Goal: Information Seeking & Learning: Find specific page/section

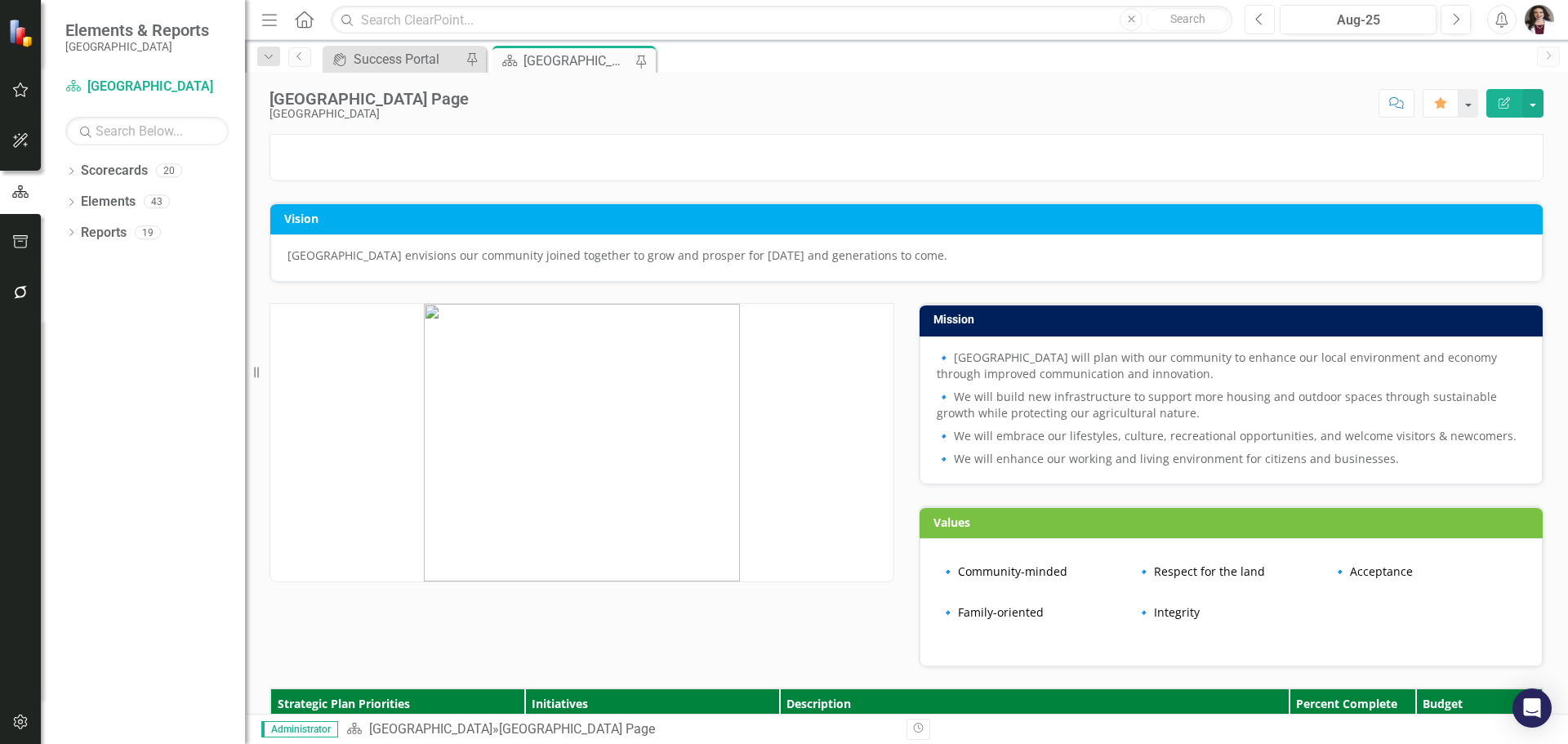
click at [1261, 17] on icon "Previous" at bounding box center [1260, 20] width 9 height 15
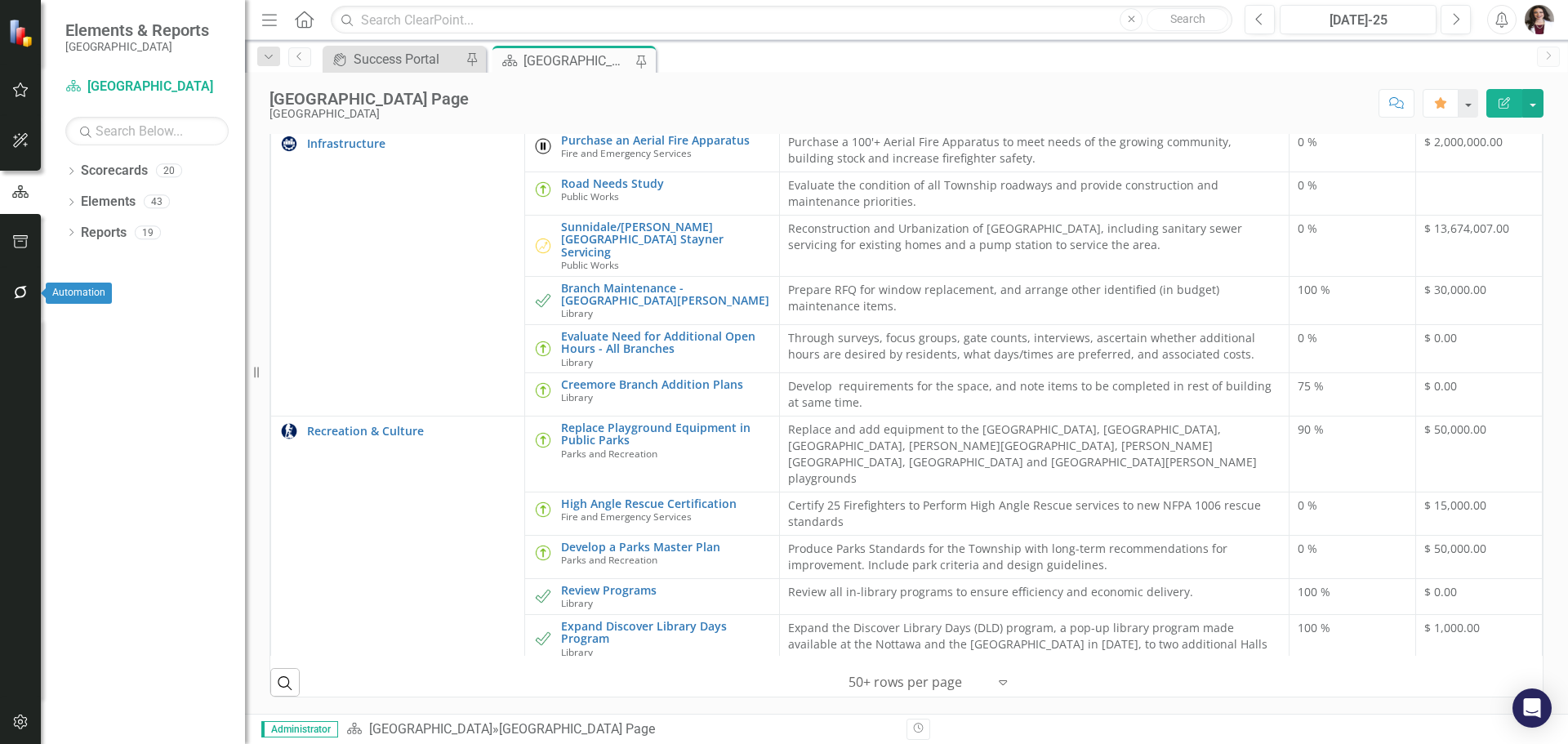
click at [20, 287] on icon "button" at bounding box center [21, 292] width 13 height 13
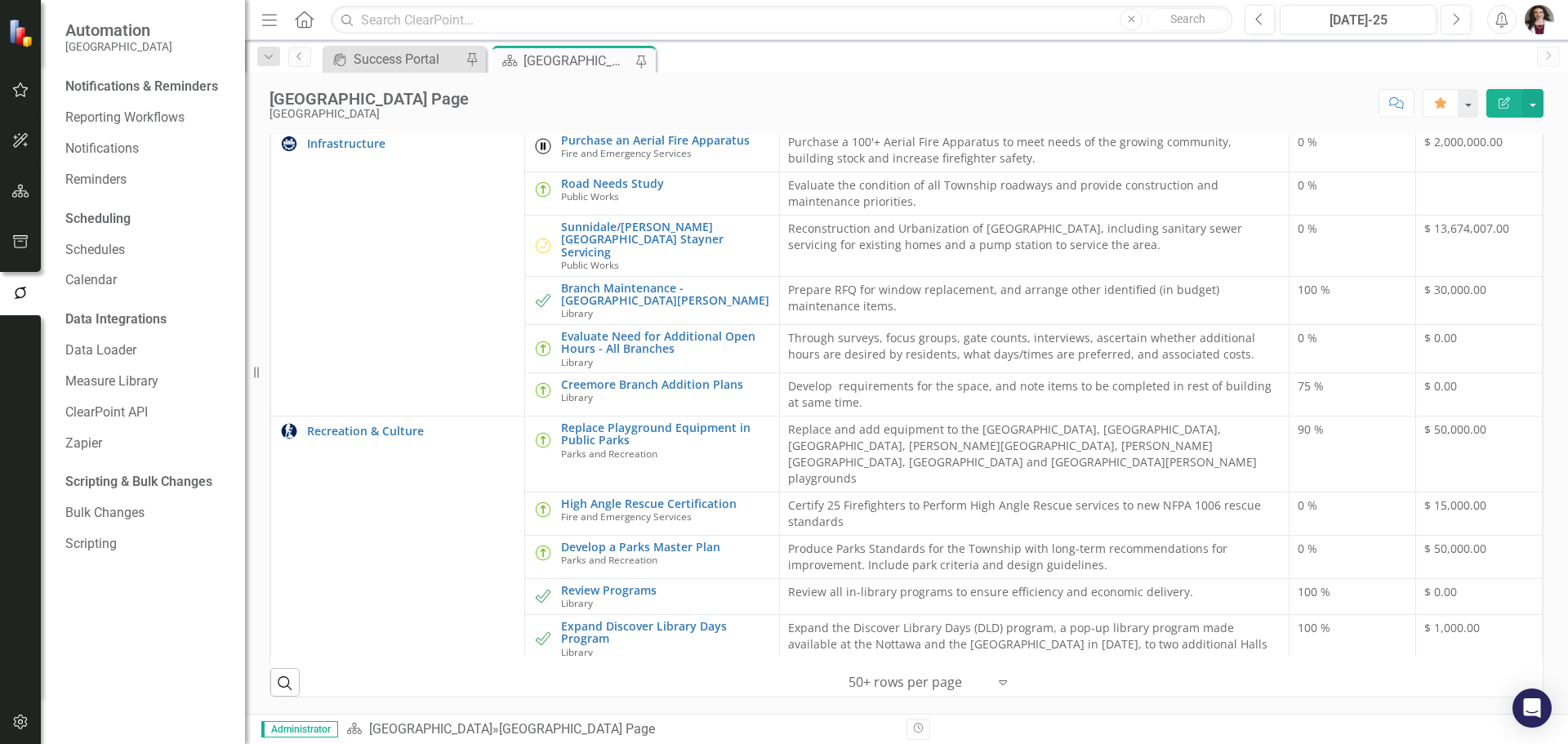
click at [21, 41] on img at bounding box center [22, 33] width 29 height 29
click at [14, 171] on div at bounding box center [21, 171] width 41 height 8
click at [17, 187] on icon "button" at bounding box center [21, 191] width 17 height 13
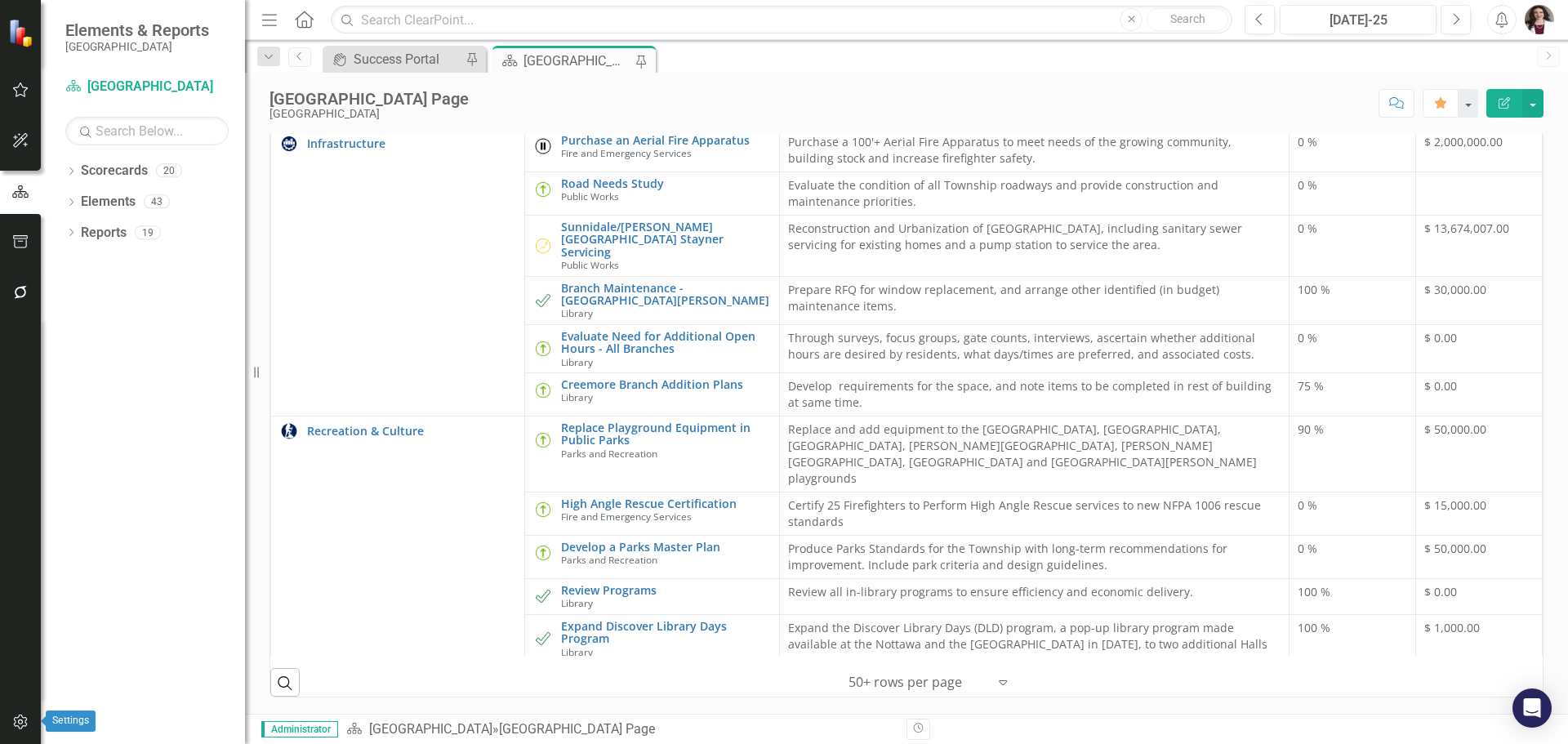
click at [21, 724] on icon "button" at bounding box center [21, 722] width 17 height 13
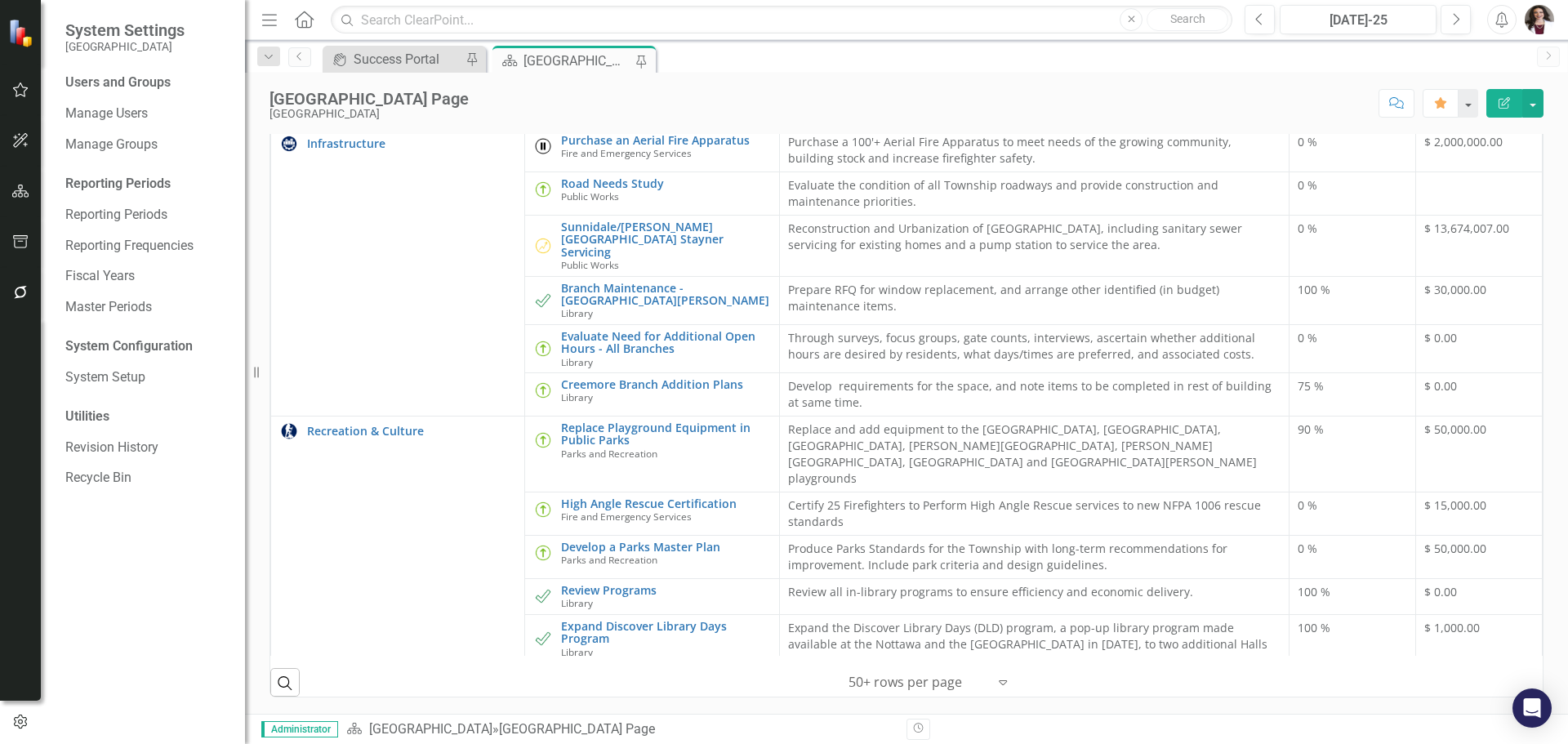
click at [269, 17] on icon "Menu" at bounding box center [270, 19] width 21 height 17
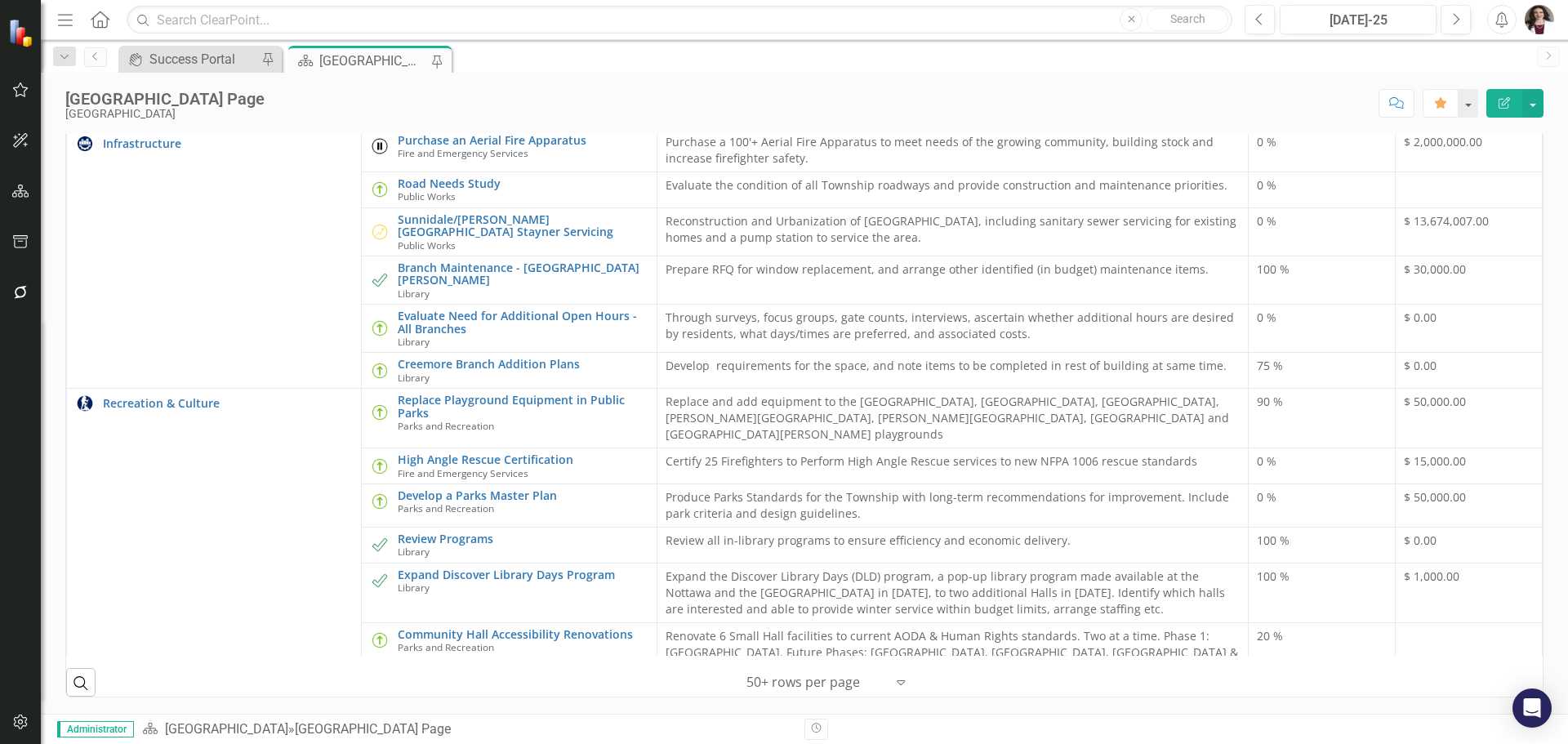
scroll to position [765, 0]
click at [72, 21] on icon "button" at bounding box center [65, 20] width 15 height 11
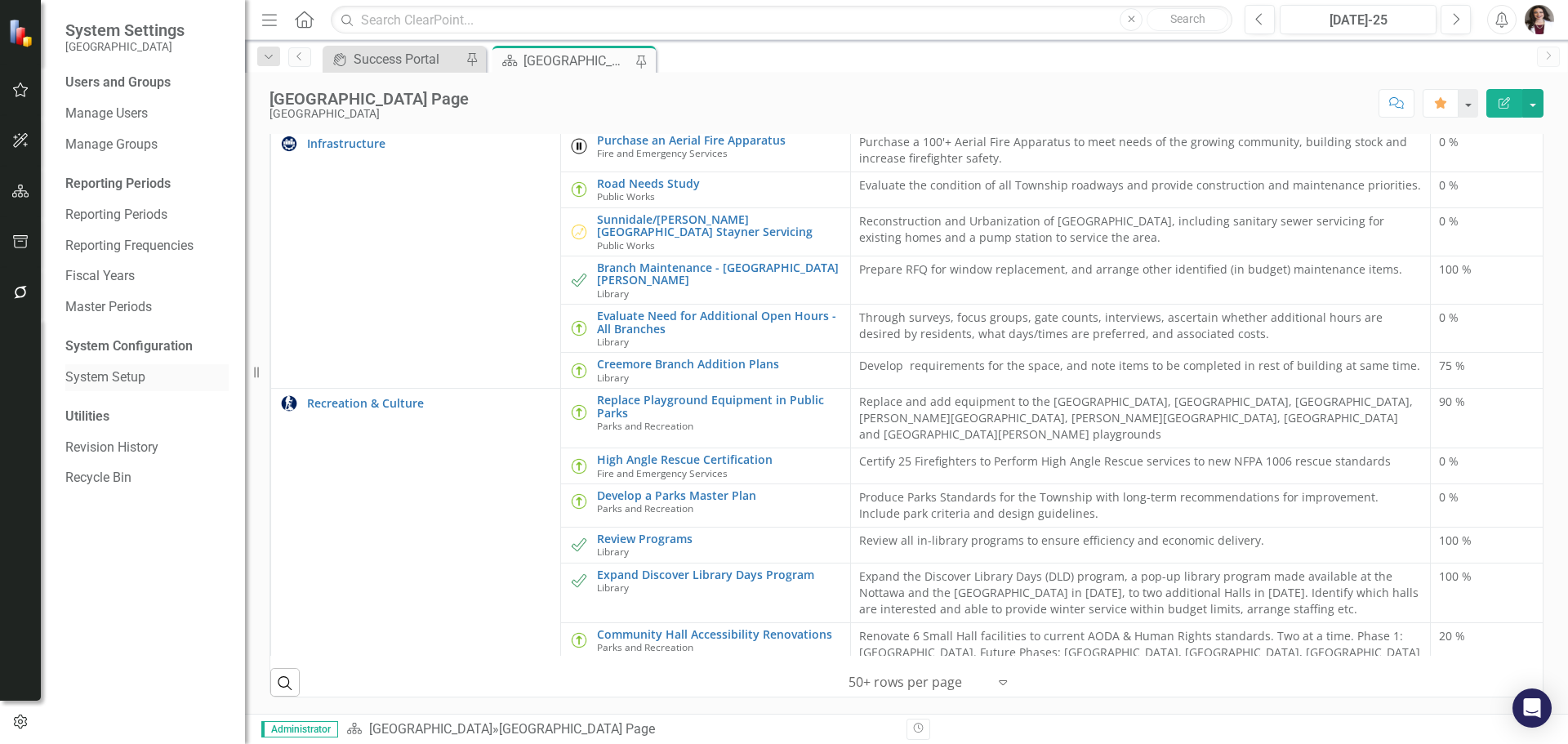
click at [123, 370] on link "System Setup" at bounding box center [146, 378] width 163 height 19
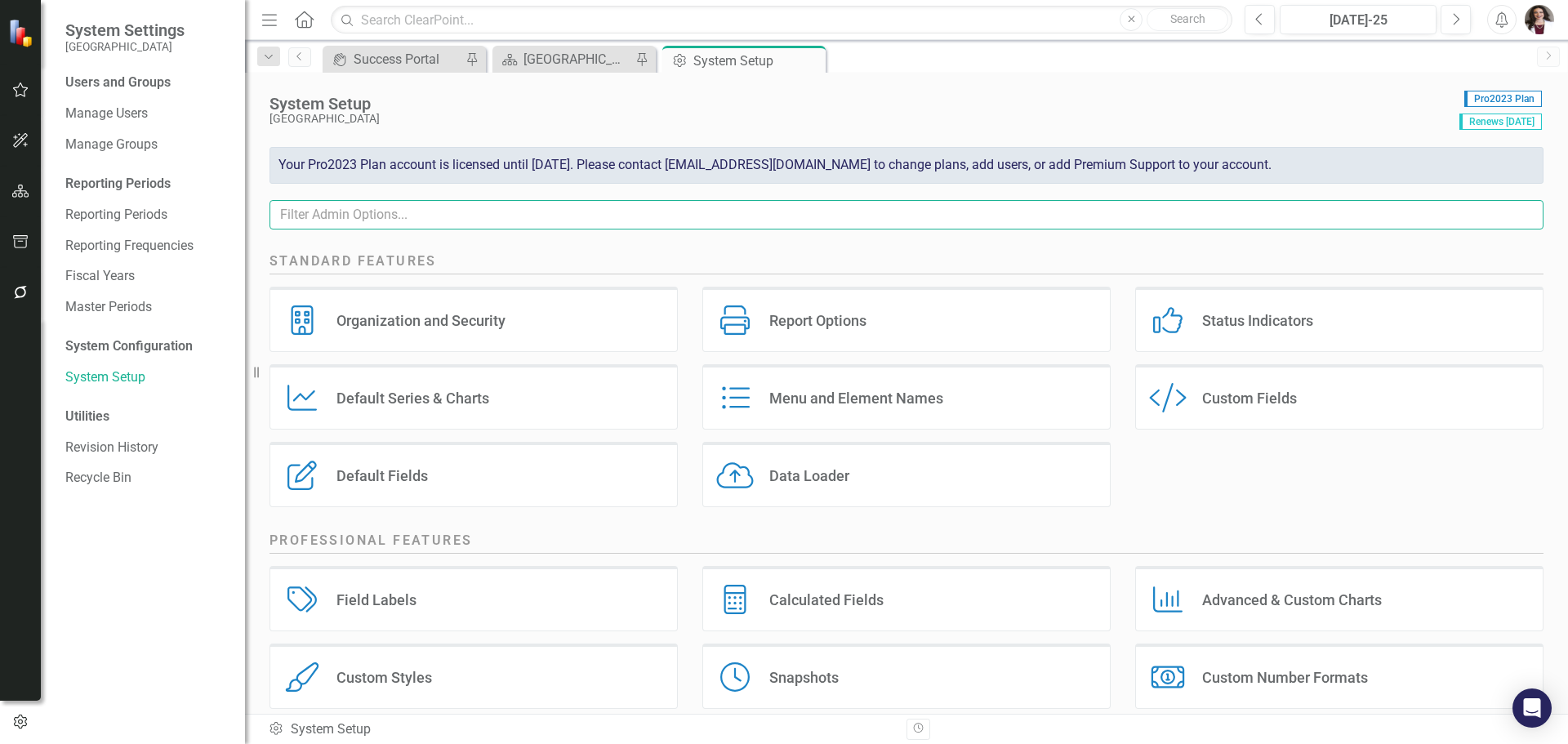
click at [386, 217] on input "text" at bounding box center [907, 215] width 1274 height 30
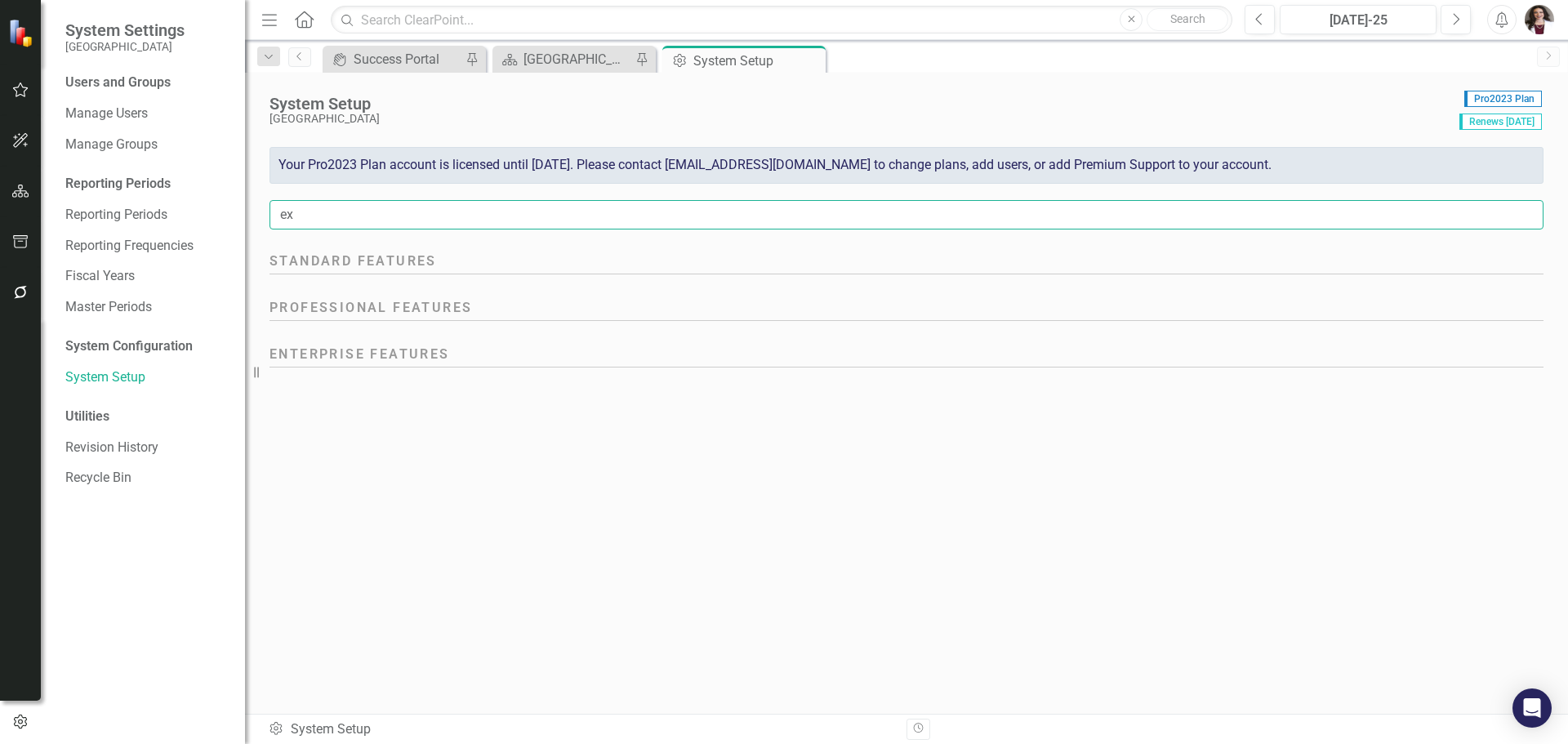
type input "e"
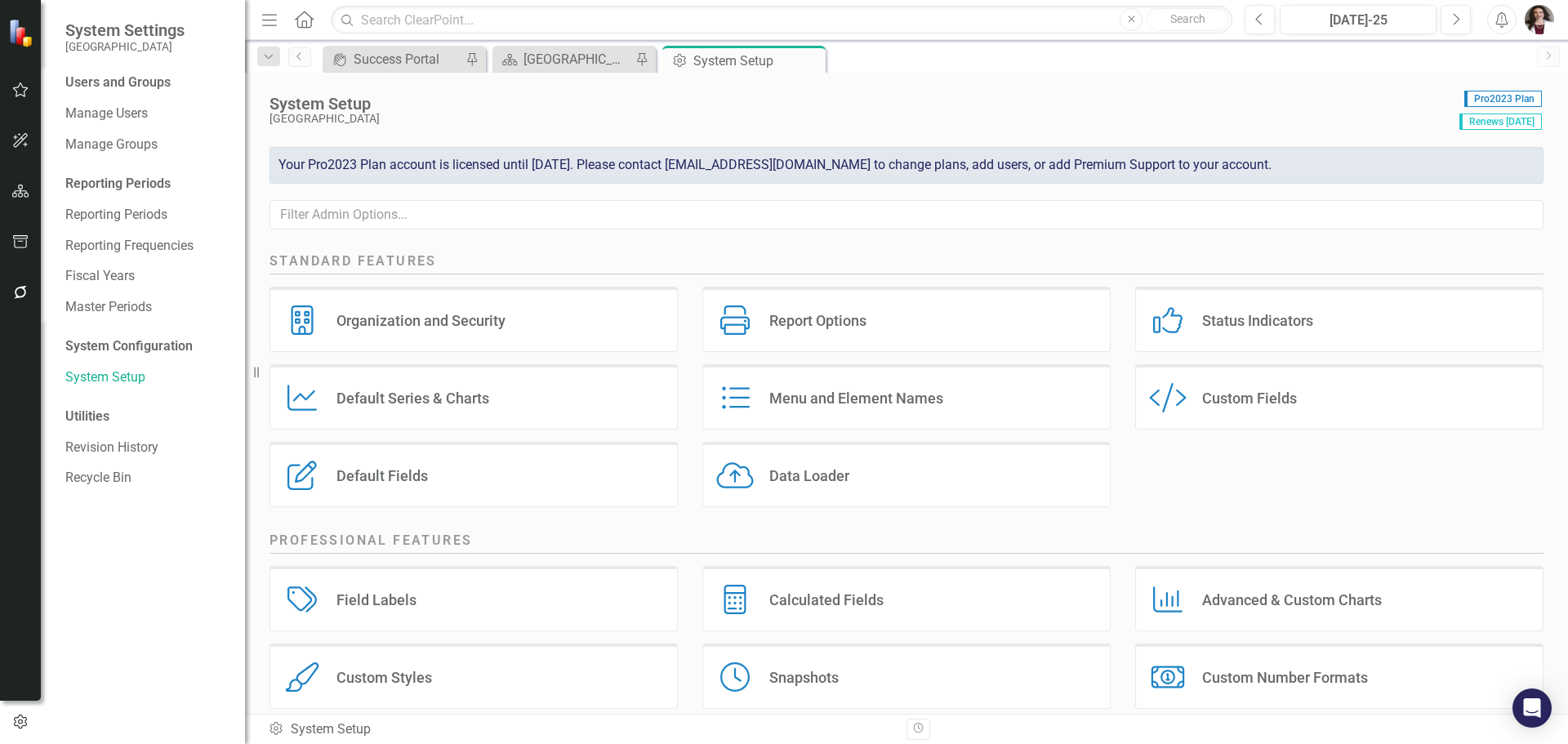
click at [759, 476] on div "Data Loader Data Loader" at bounding box center [907, 475] width 409 height 65
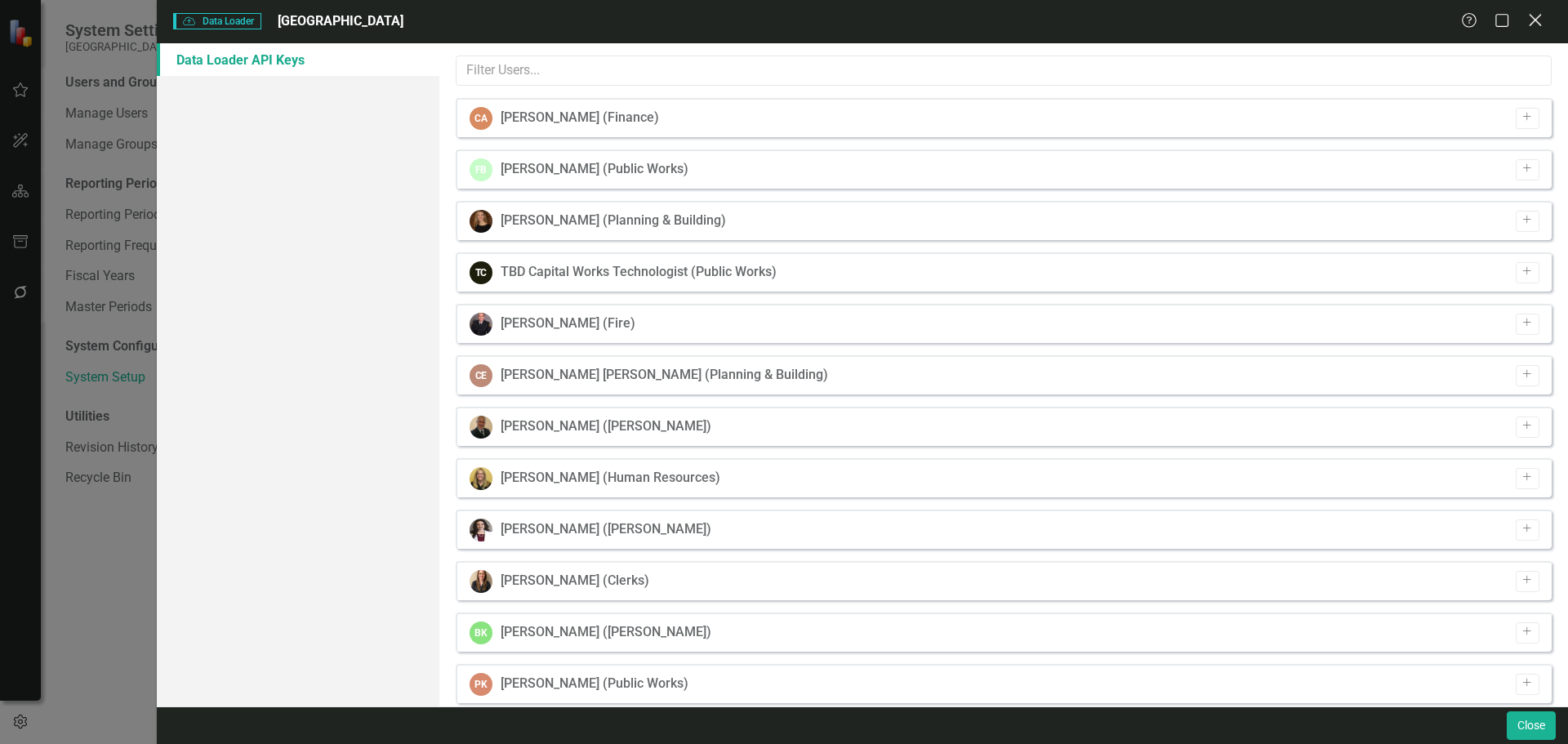
click at [1527, 23] on icon "Close" at bounding box center [1535, 20] width 21 height 16
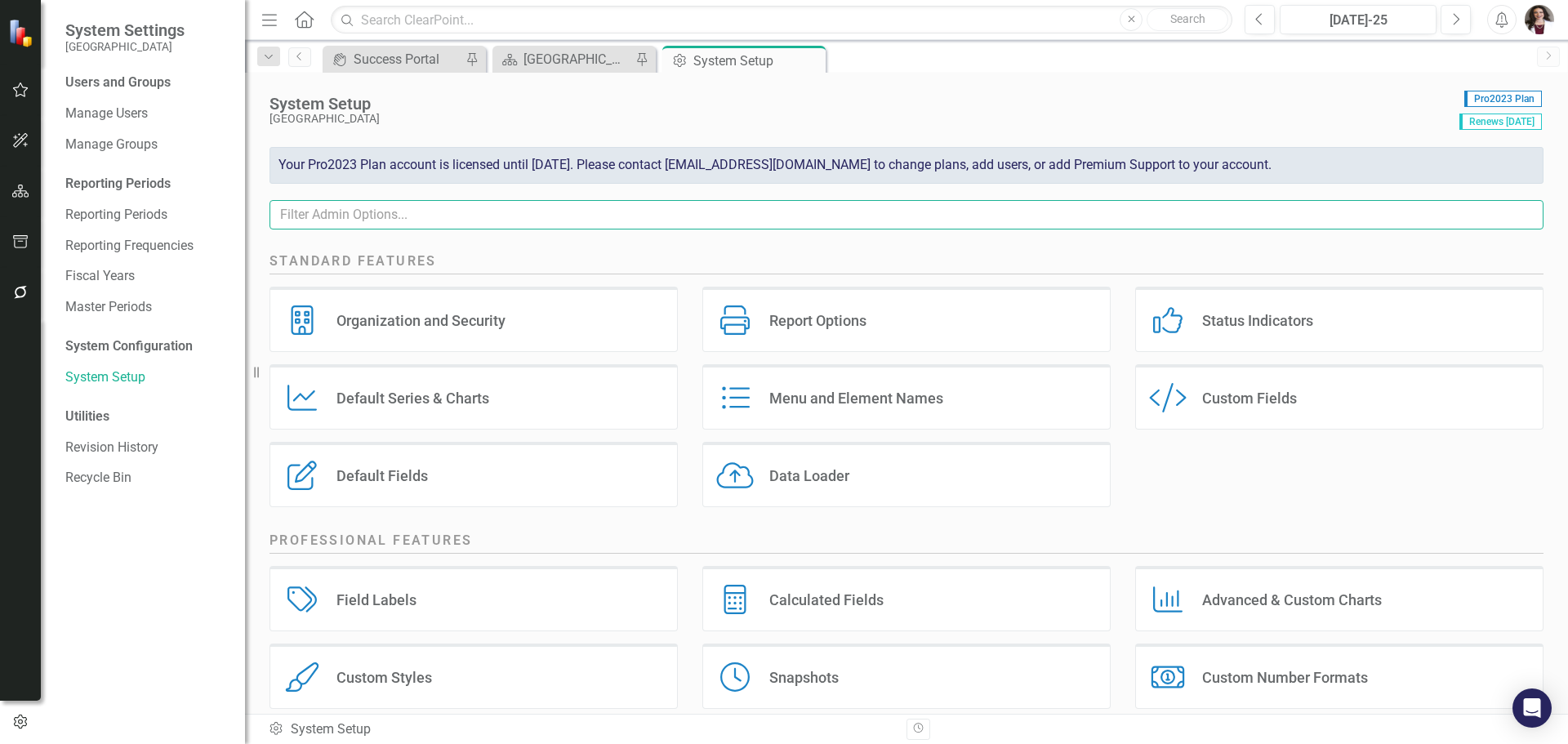
click at [462, 201] on input "text" at bounding box center [907, 215] width 1274 height 30
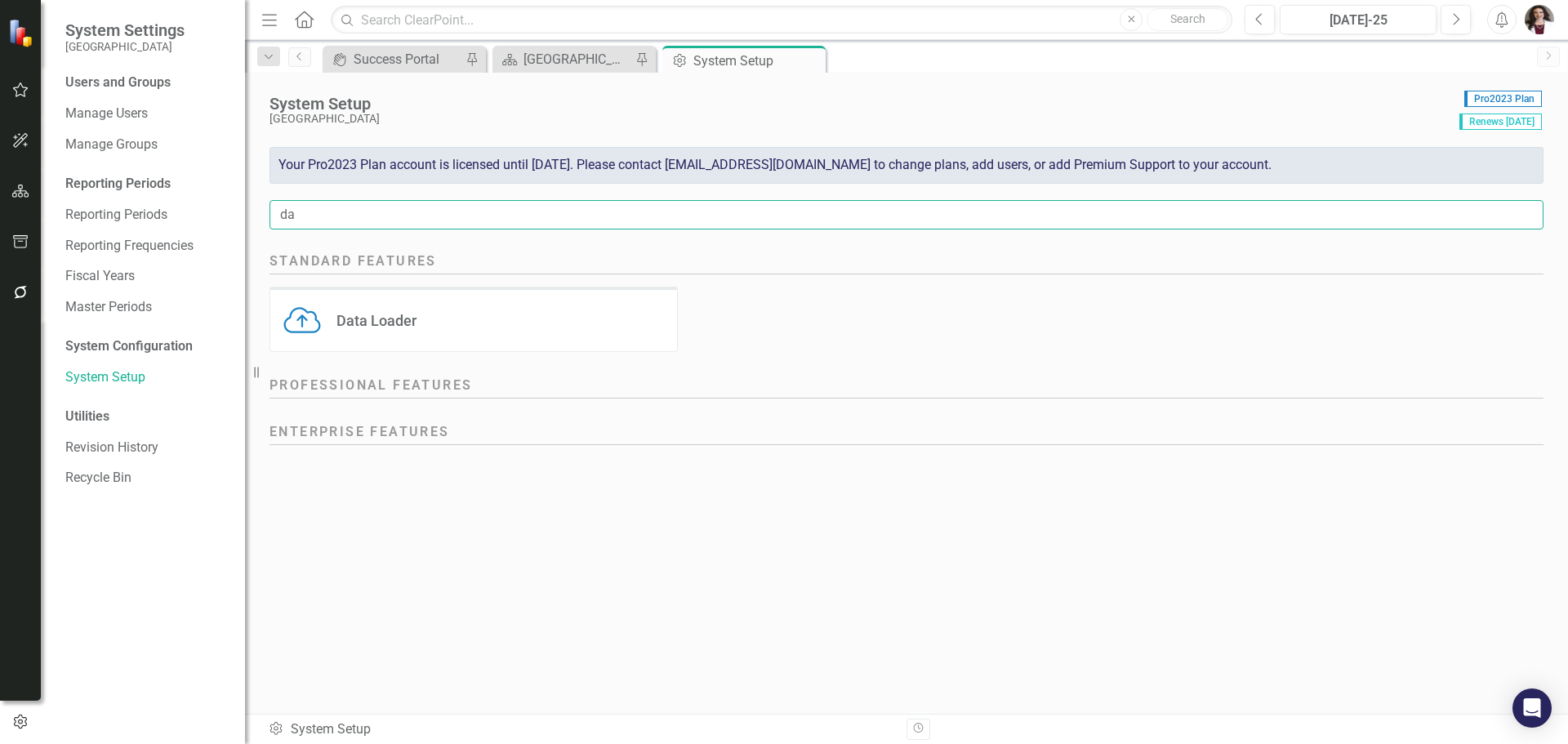
type input "d"
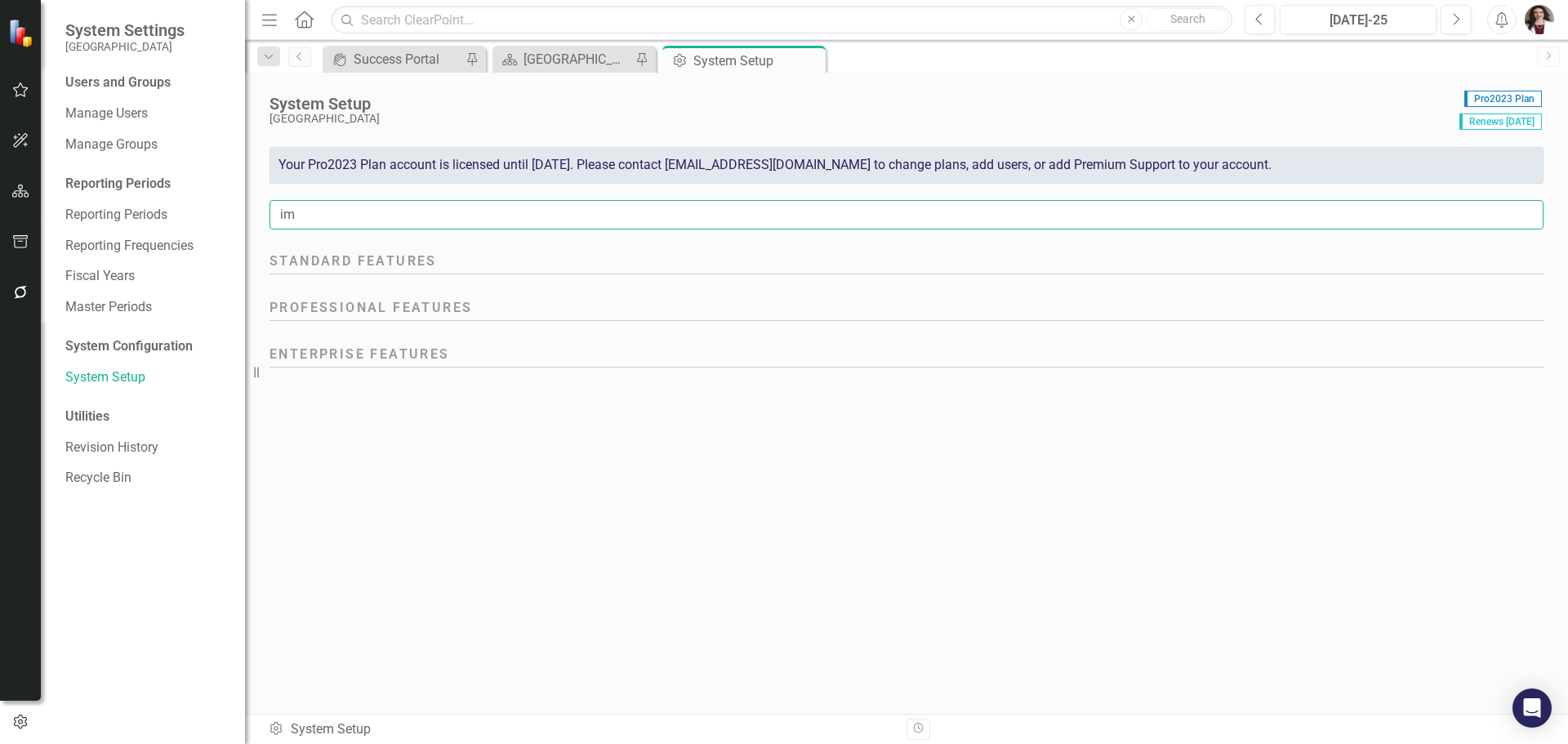
type input "i"
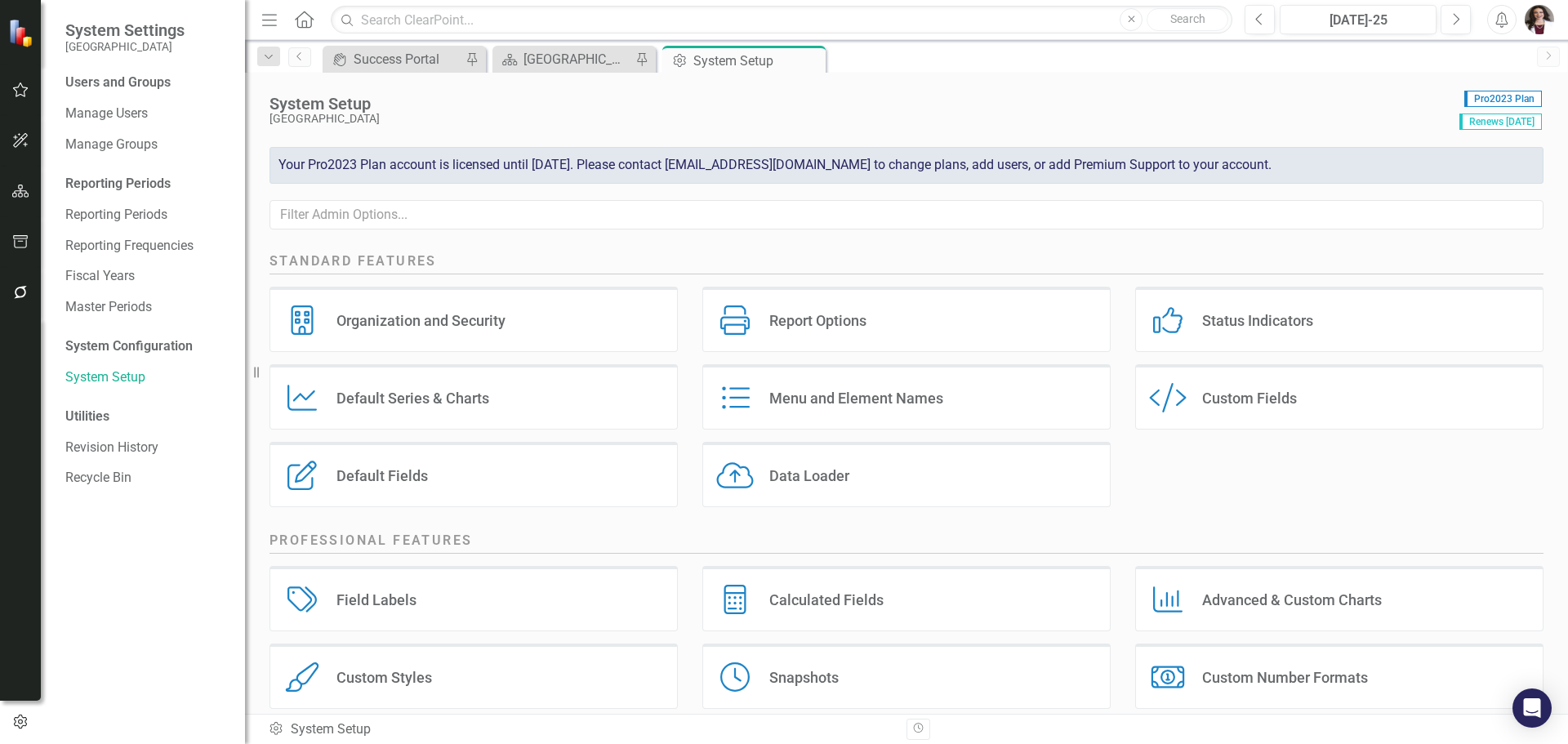
click at [784, 474] on div "Data Loader" at bounding box center [810, 475] width 80 height 19
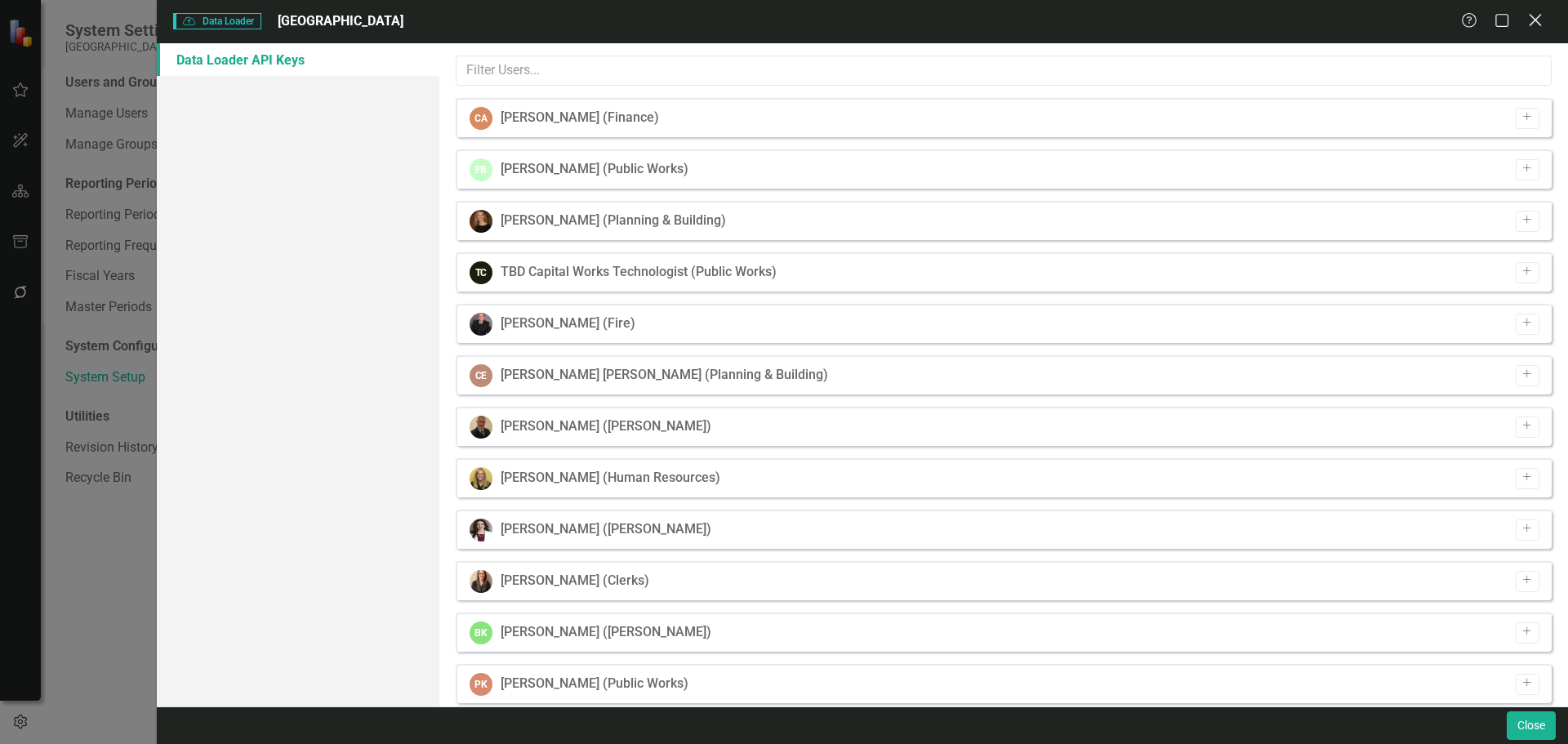
click at [1533, 17] on icon at bounding box center [1534, 20] width 12 height 12
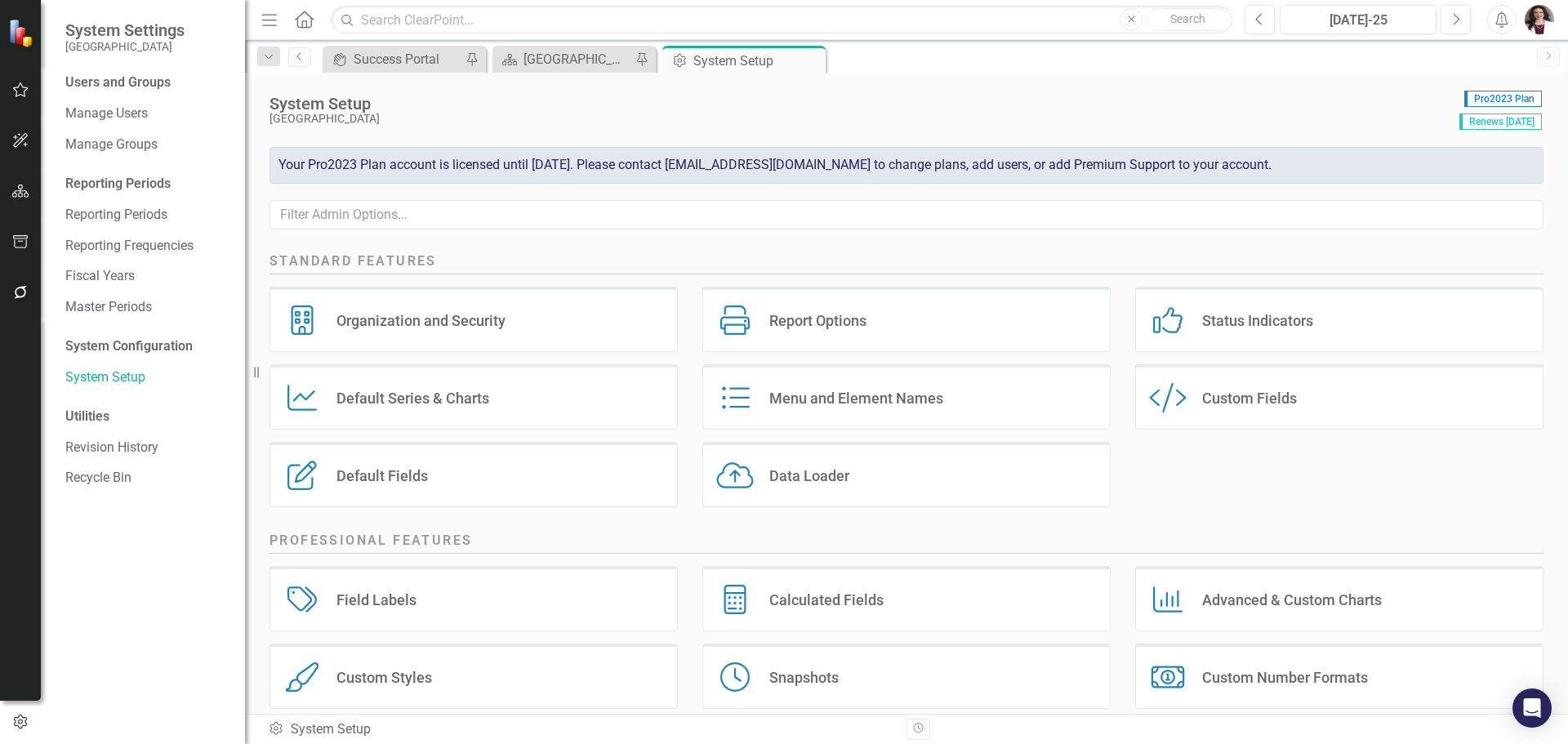
scroll to position [221, 0]
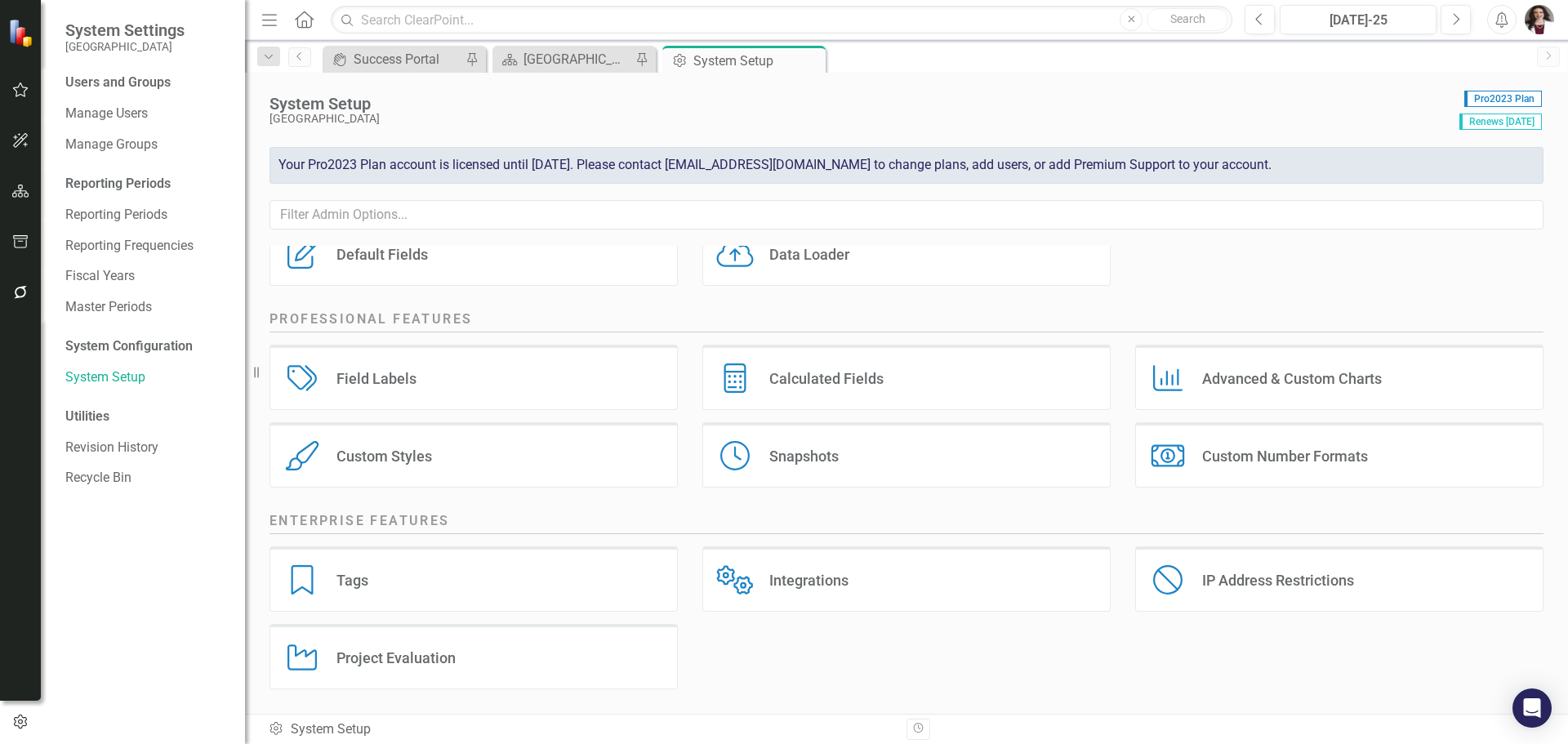
click at [789, 581] on div "Integrations" at bounding box center [809, 580] width 79 height 19
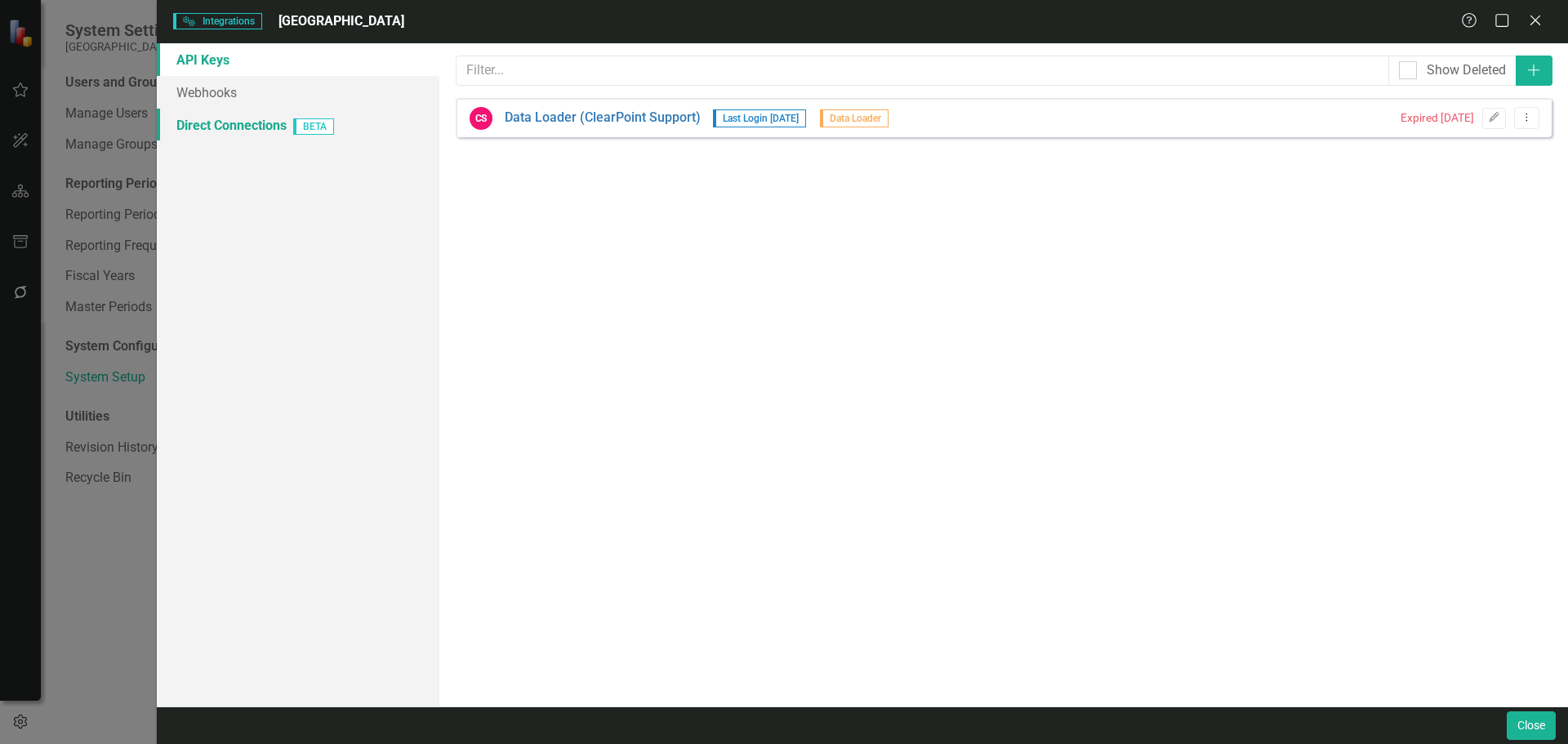
click at [213, 119] on link "Direct Connections BETA" at bounding box center [298, 124] width 283 height 33
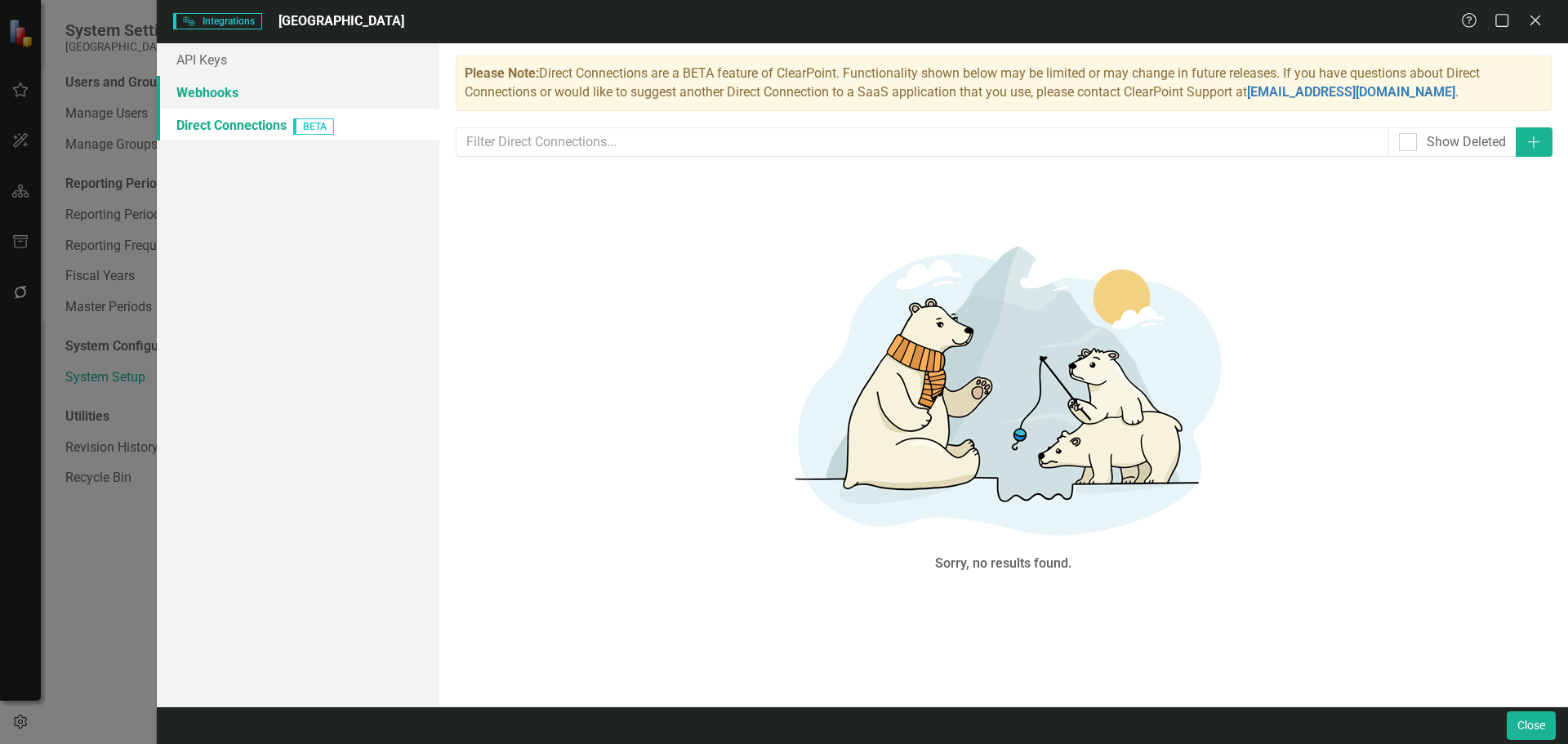
click at [210, 94] on link "Webhooks" at bounding box center [298, 91] width 283 height 33
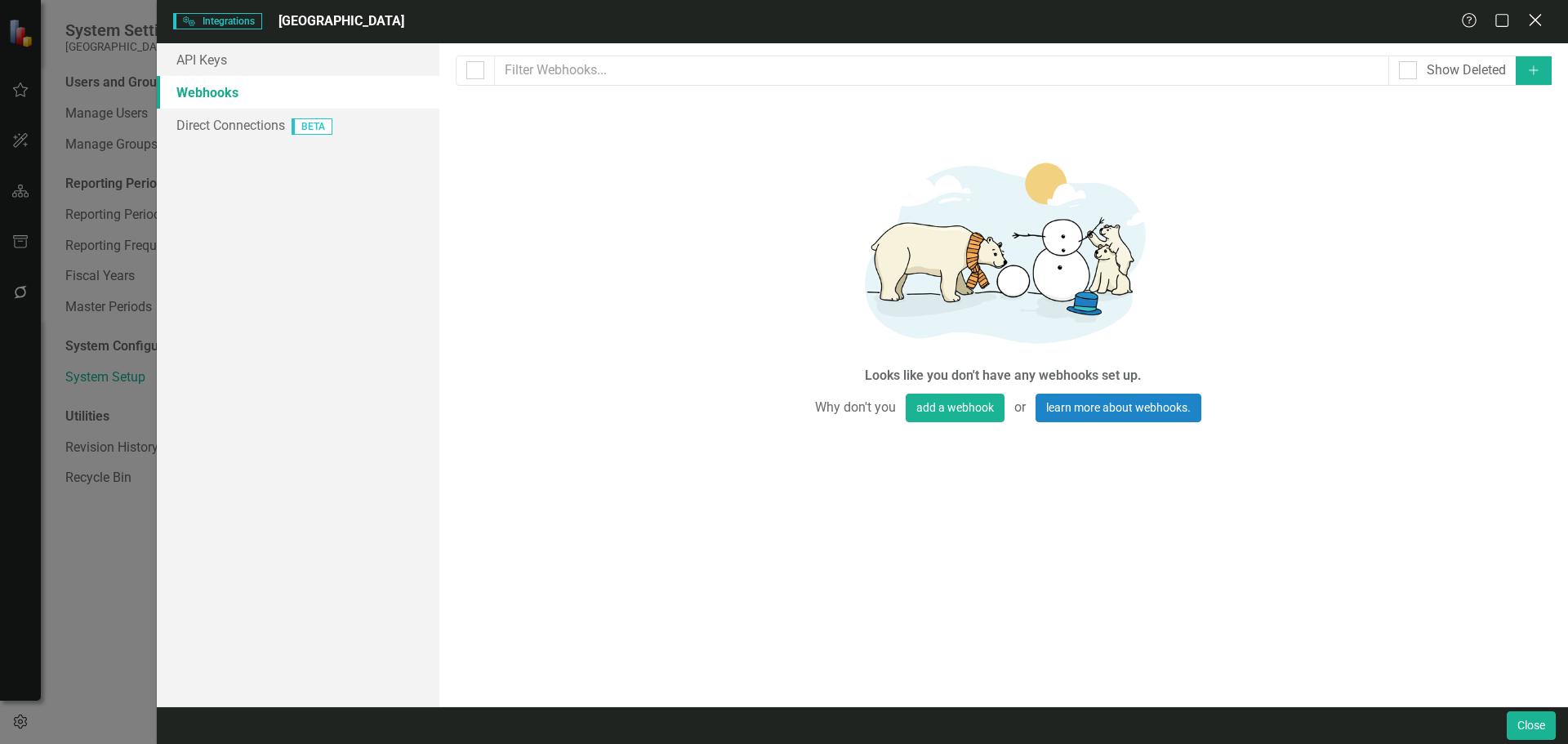
click at [1534, 20] on icon at bounding box center [1534, 20] width 12 height 12
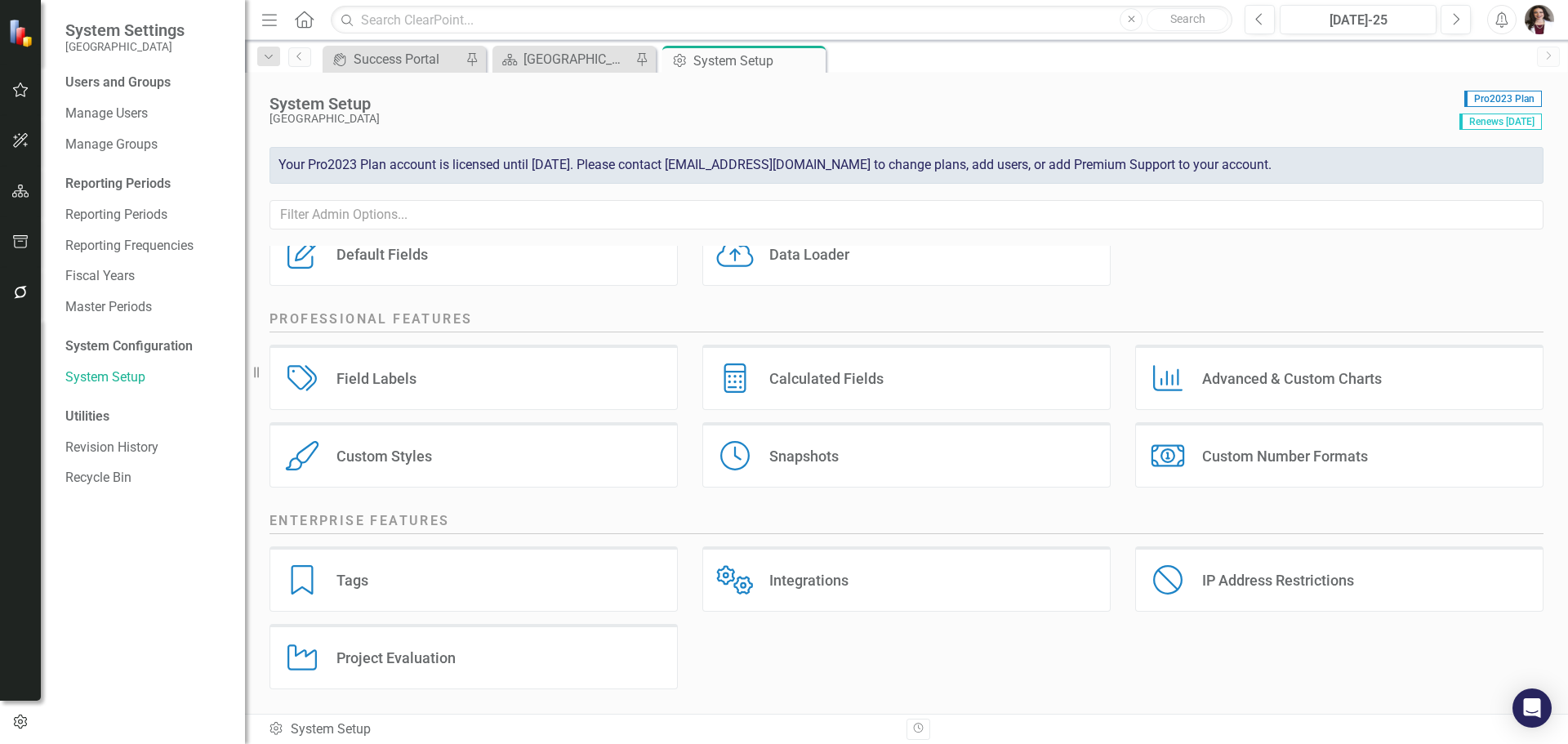
click at [386, 384] on div "Field Labels" at bounding box center [377, 379] width 80 height 19
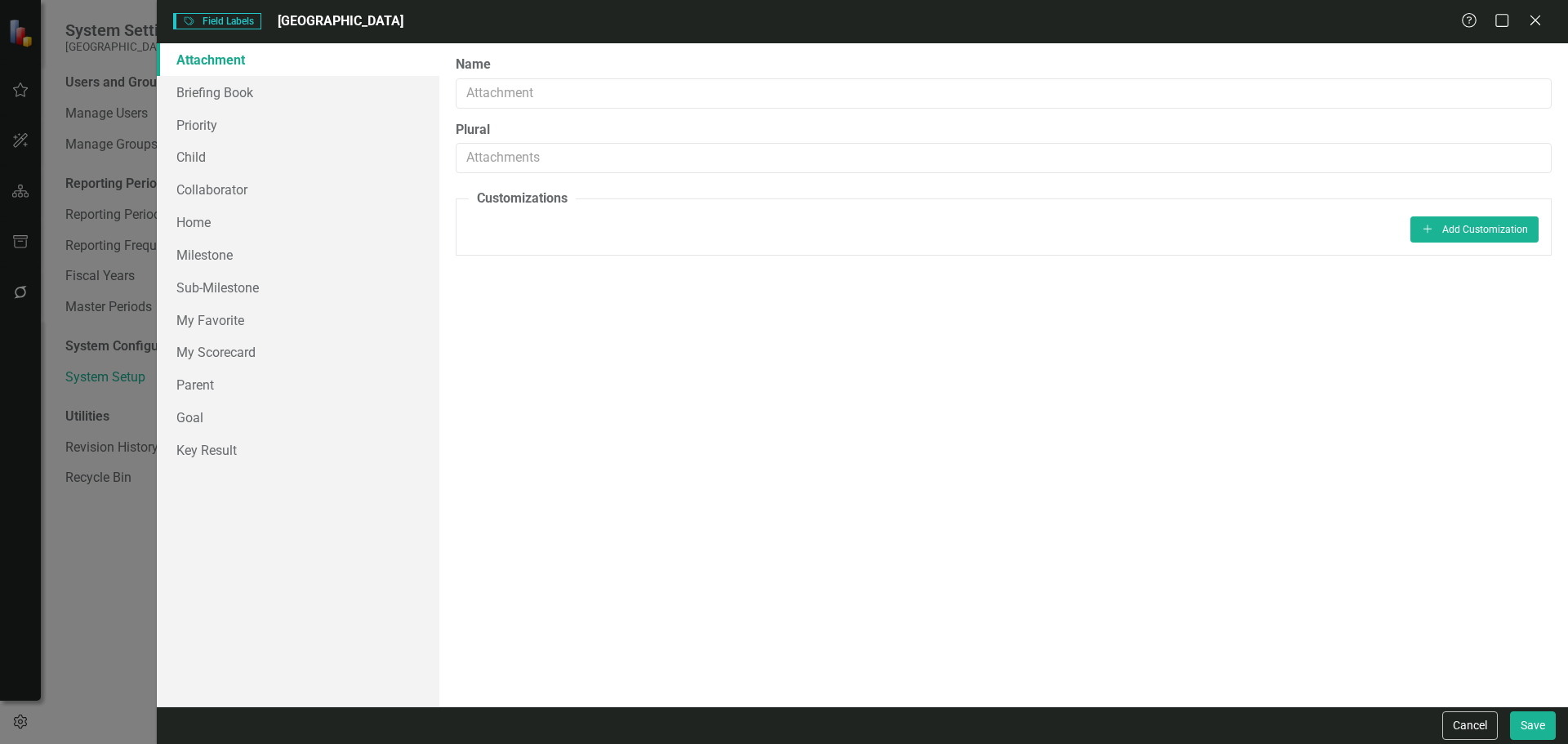
click at [1547, 16] on div "Help Maximize Close" at bounding box center [1506, 21] width 90 height 19
click at [1533, 17] on icon "Close" at bounding box center [1535, 20] width 21 height 16
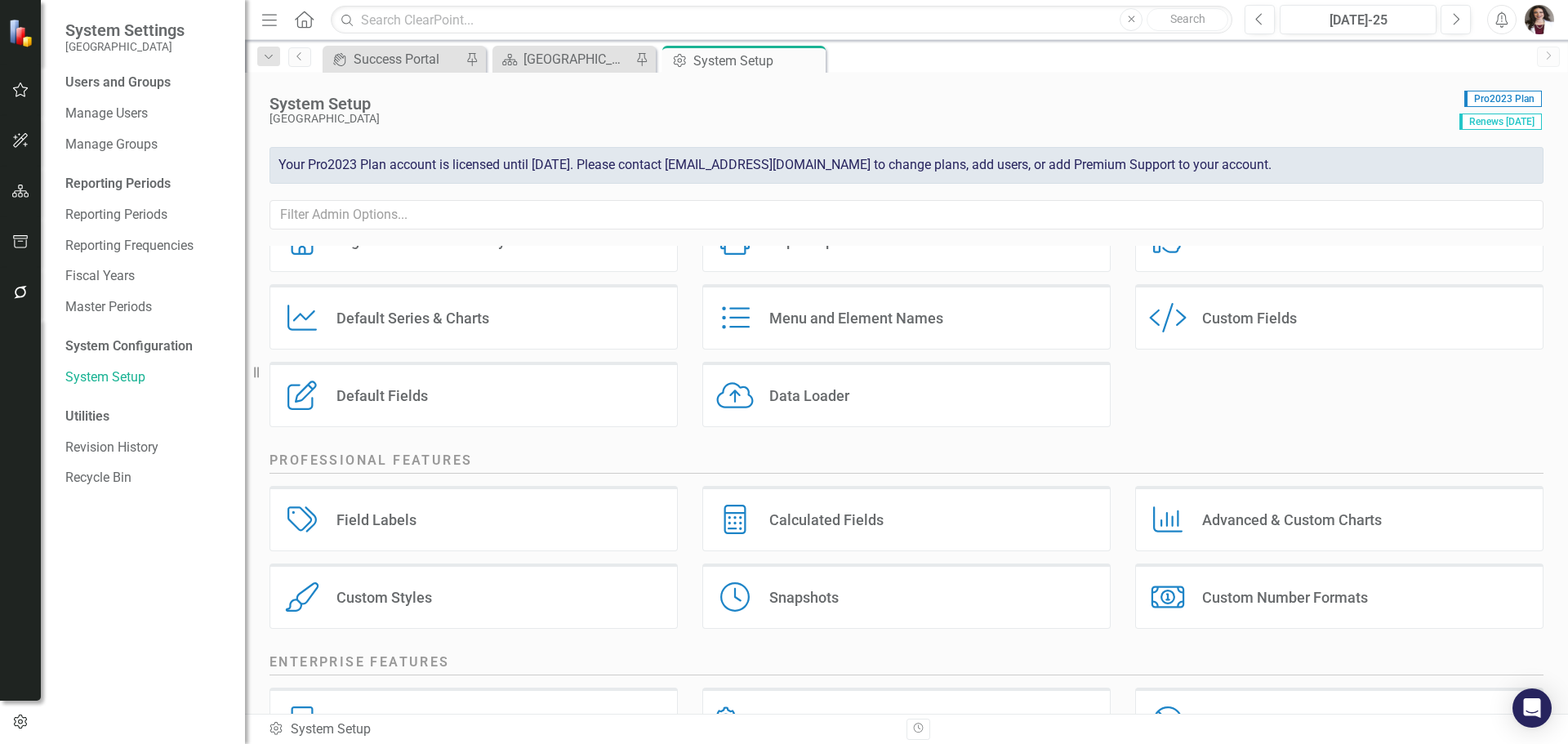
scroll to position [0, 0]
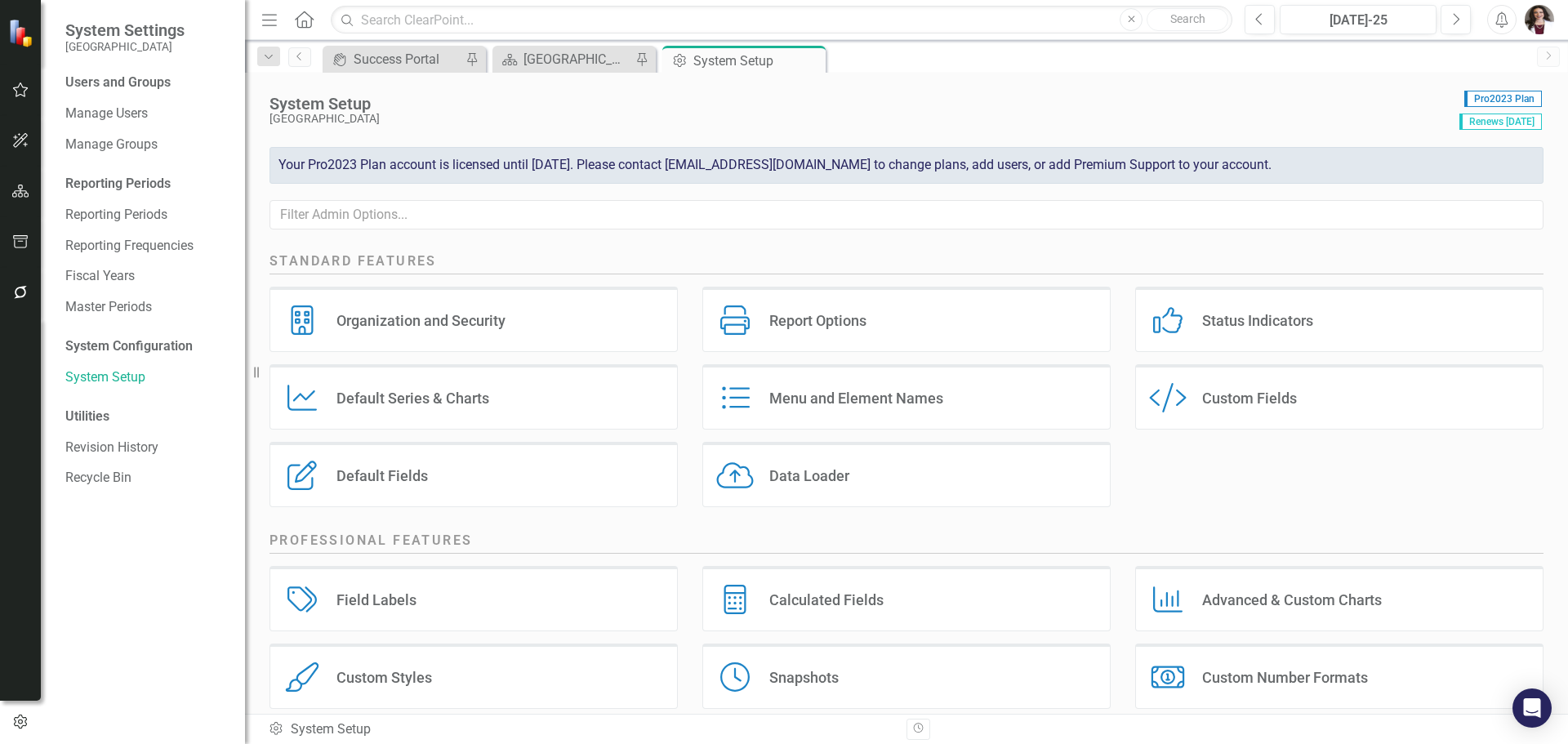
click at [412, 334] on div "Organization and Security Organization and Security" at bounding box center [474, 319] width 409 height 65
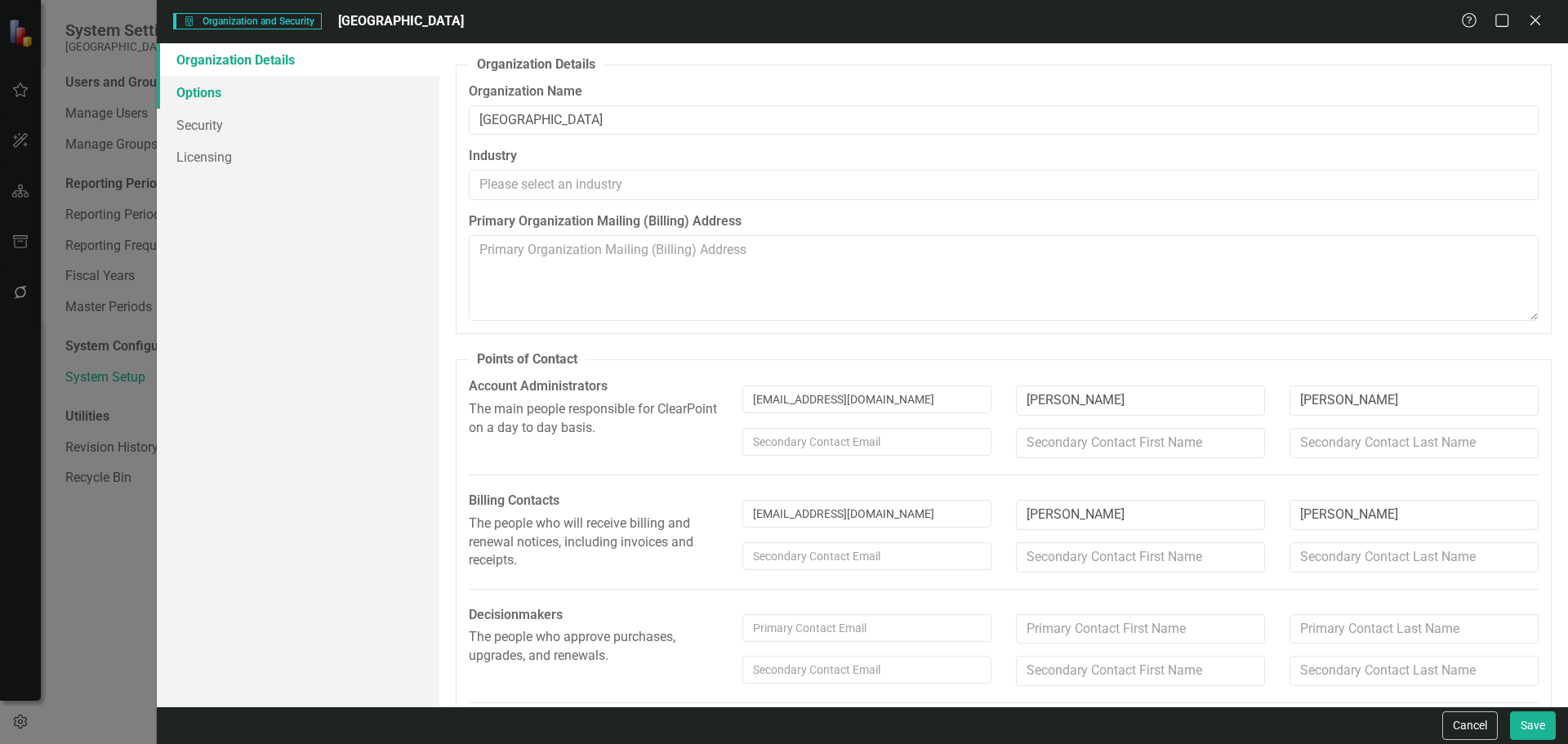
click at [203, 90] on link "Options" at bounding box center [298, 91] width 283 height 33
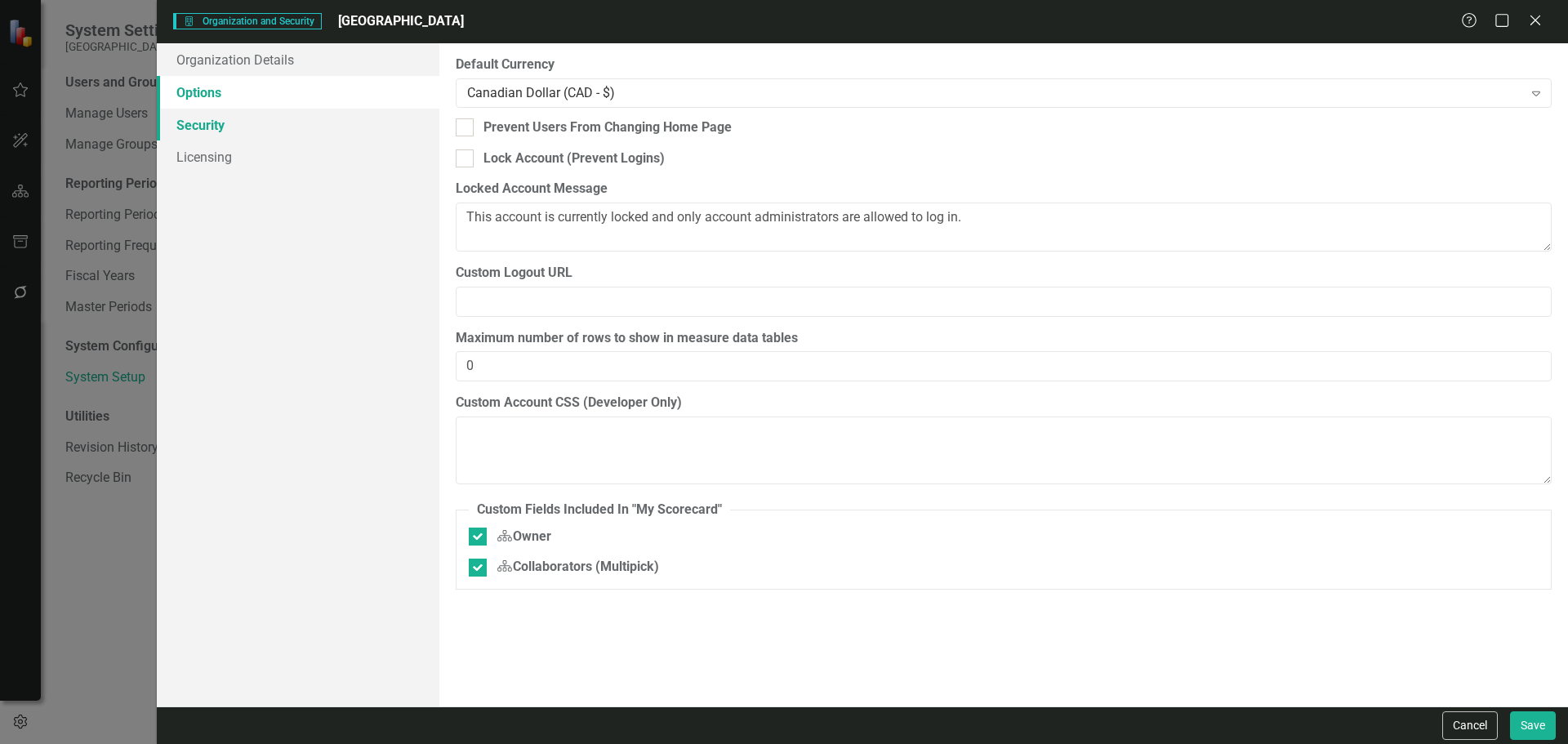
click at [197, 131] on link "Security" at bounding box center [298, 124] width 283 height 33
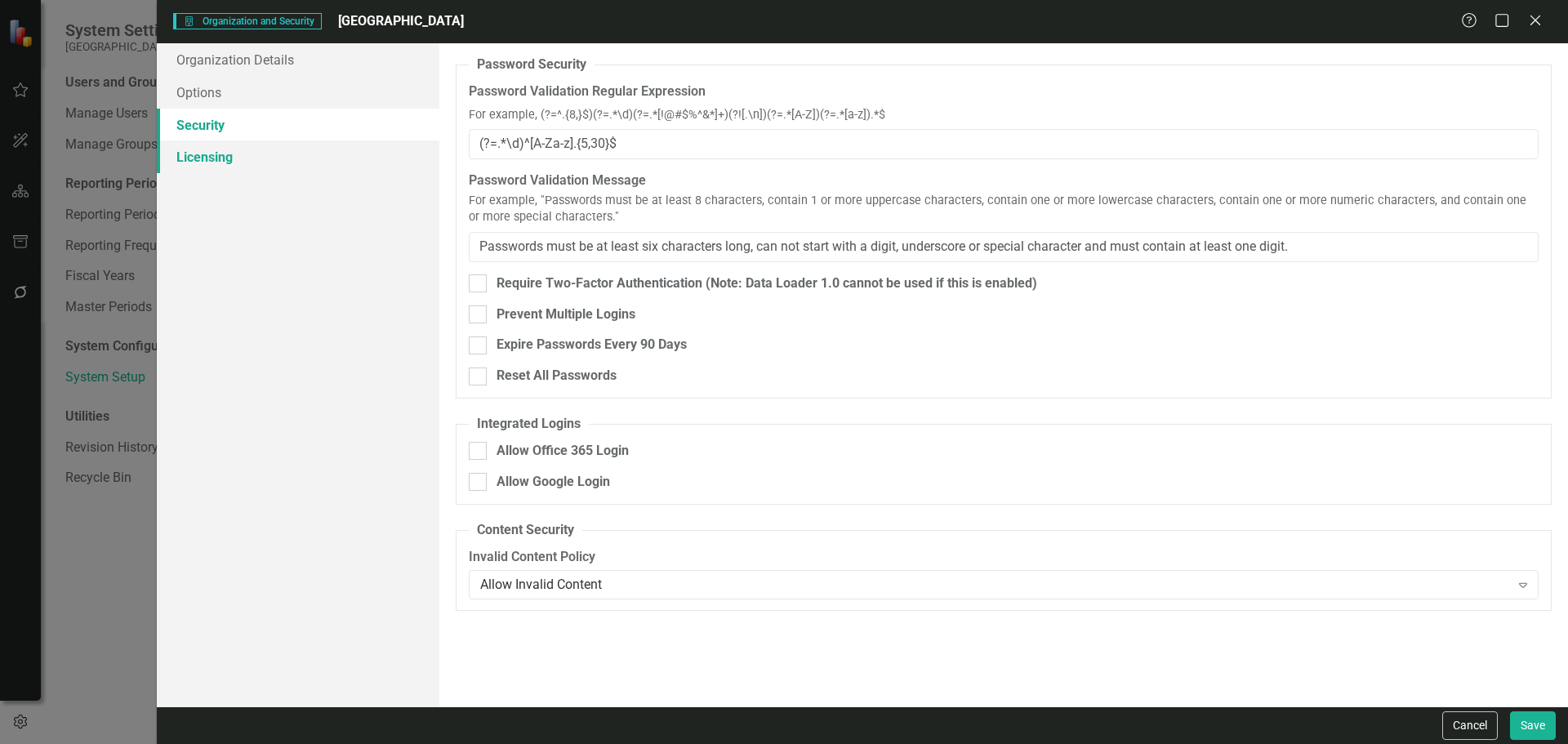
click at [197, 160] on link "Licensing" at bounding box center [298, 157] width 283 height 33
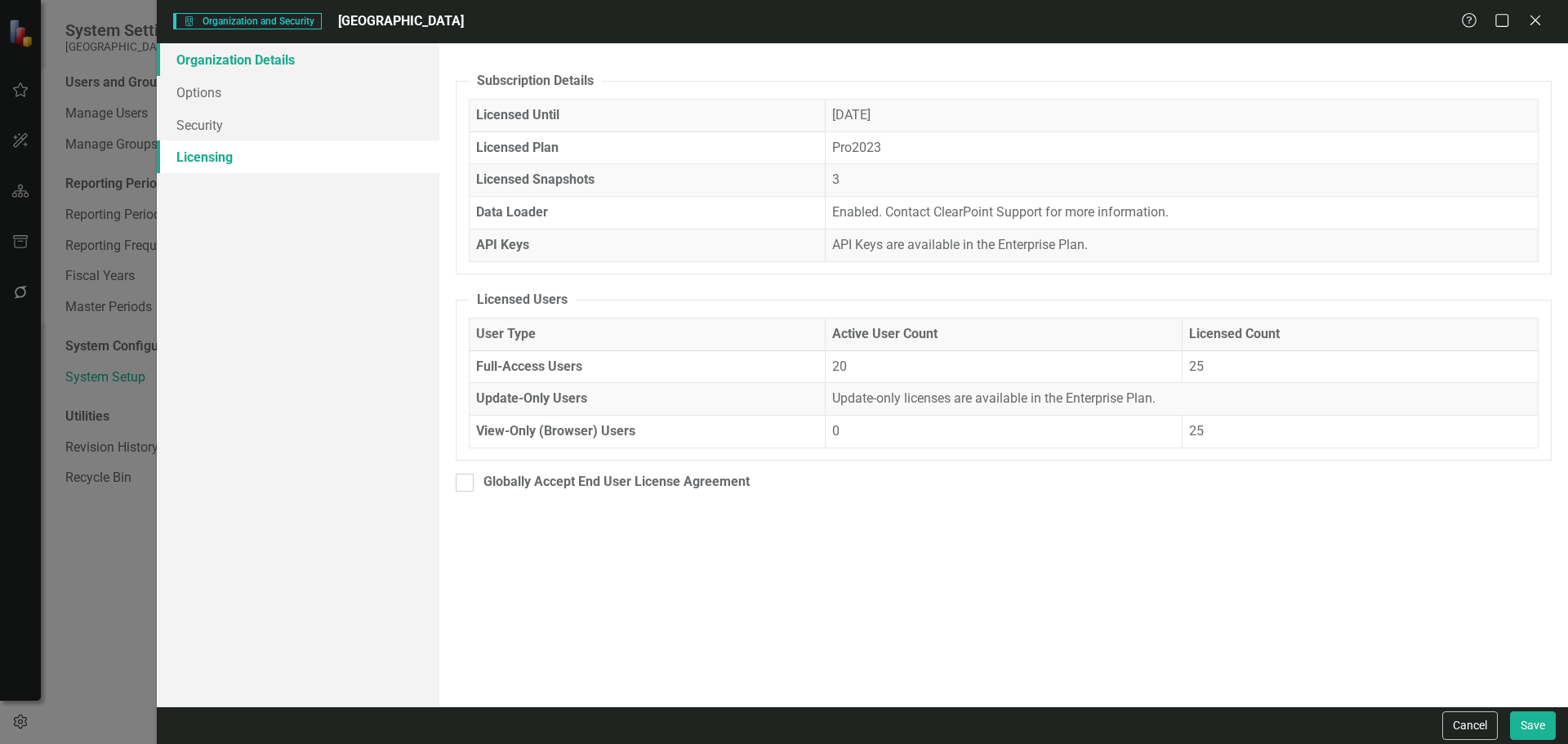
click at [204, 56] on link "Organization Details" at bounding box center [298, 59] width 283 height 33
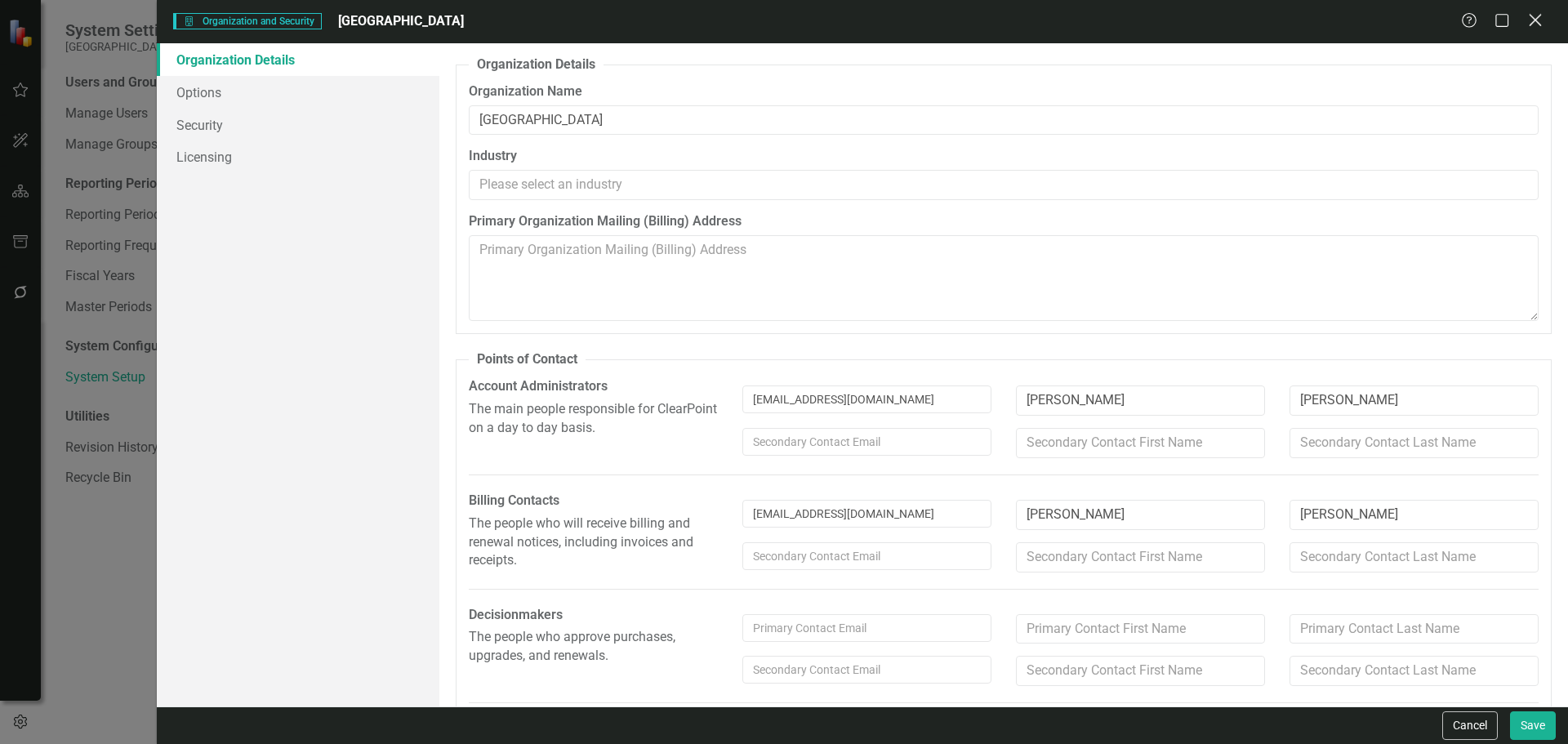
click at [1530, 28] on icon "Close" at bounding box center [1535, 20] width 21 height 16
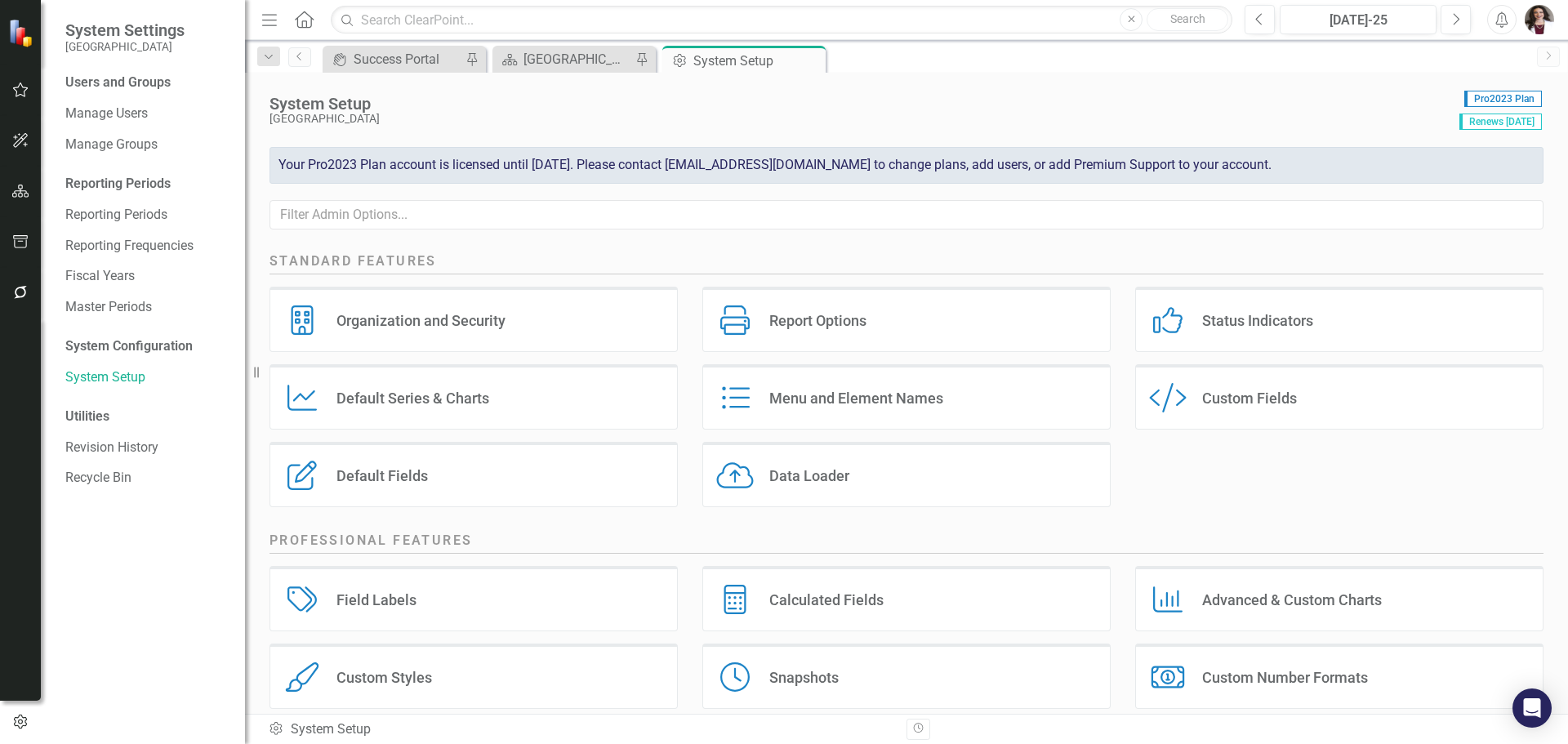
click at [308, 15] on icon at bounding box center [304, 19] width 19 height 17
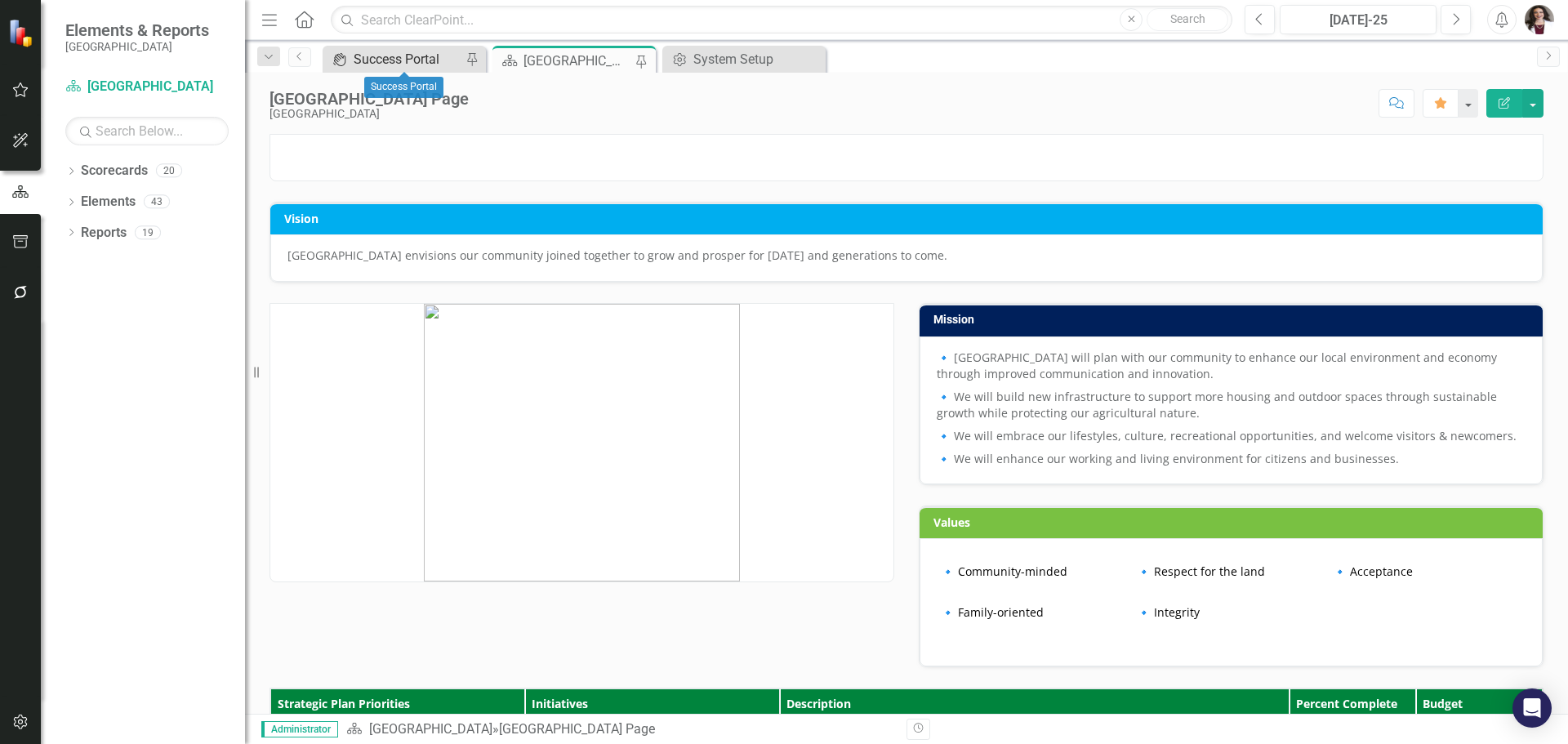
click at [382, 61] on div "Success Portal" at bounding box center [408, 60] width 108 height 21
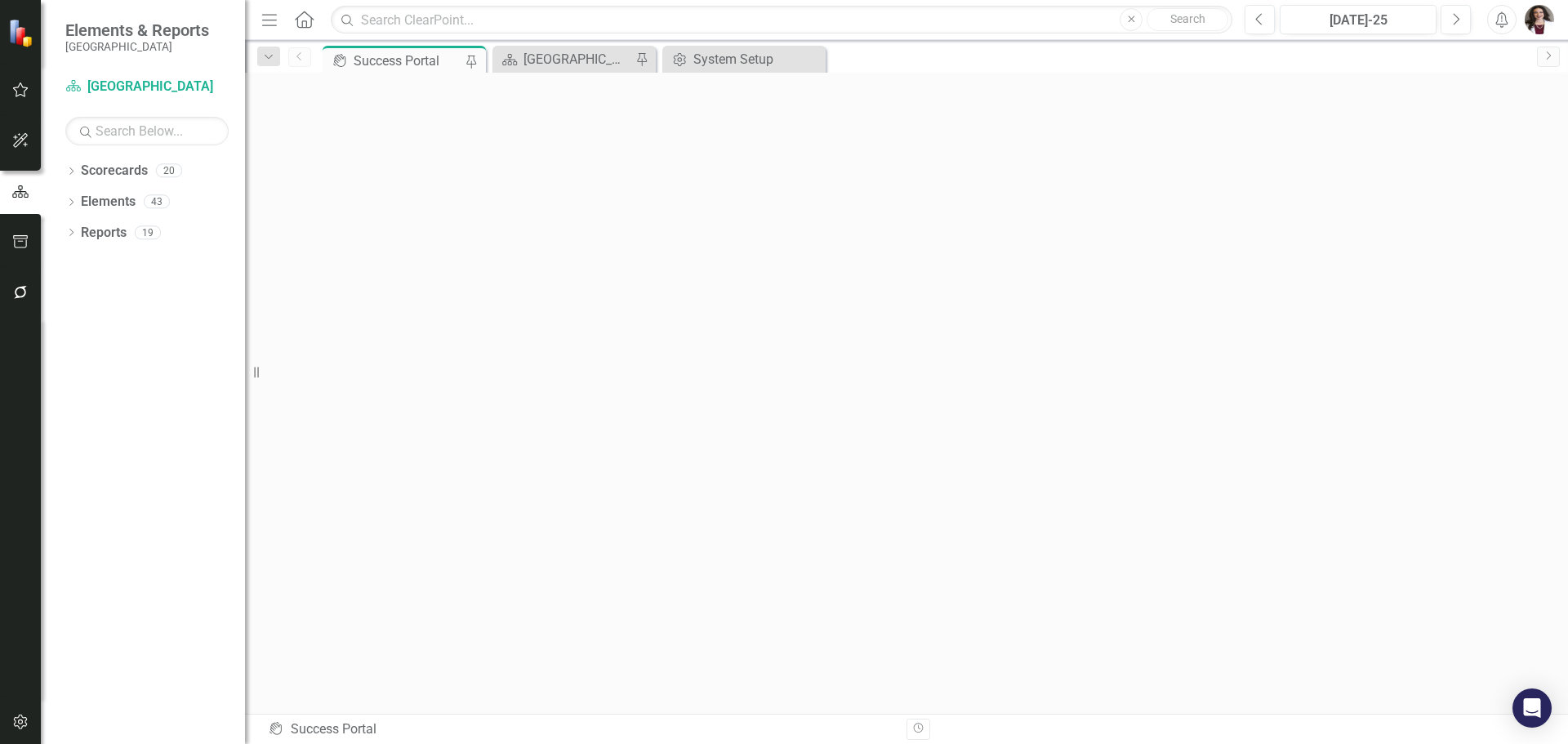
click at [269, 24] on icon "Menu" at bounding box center [270, 19] width 21 height 17
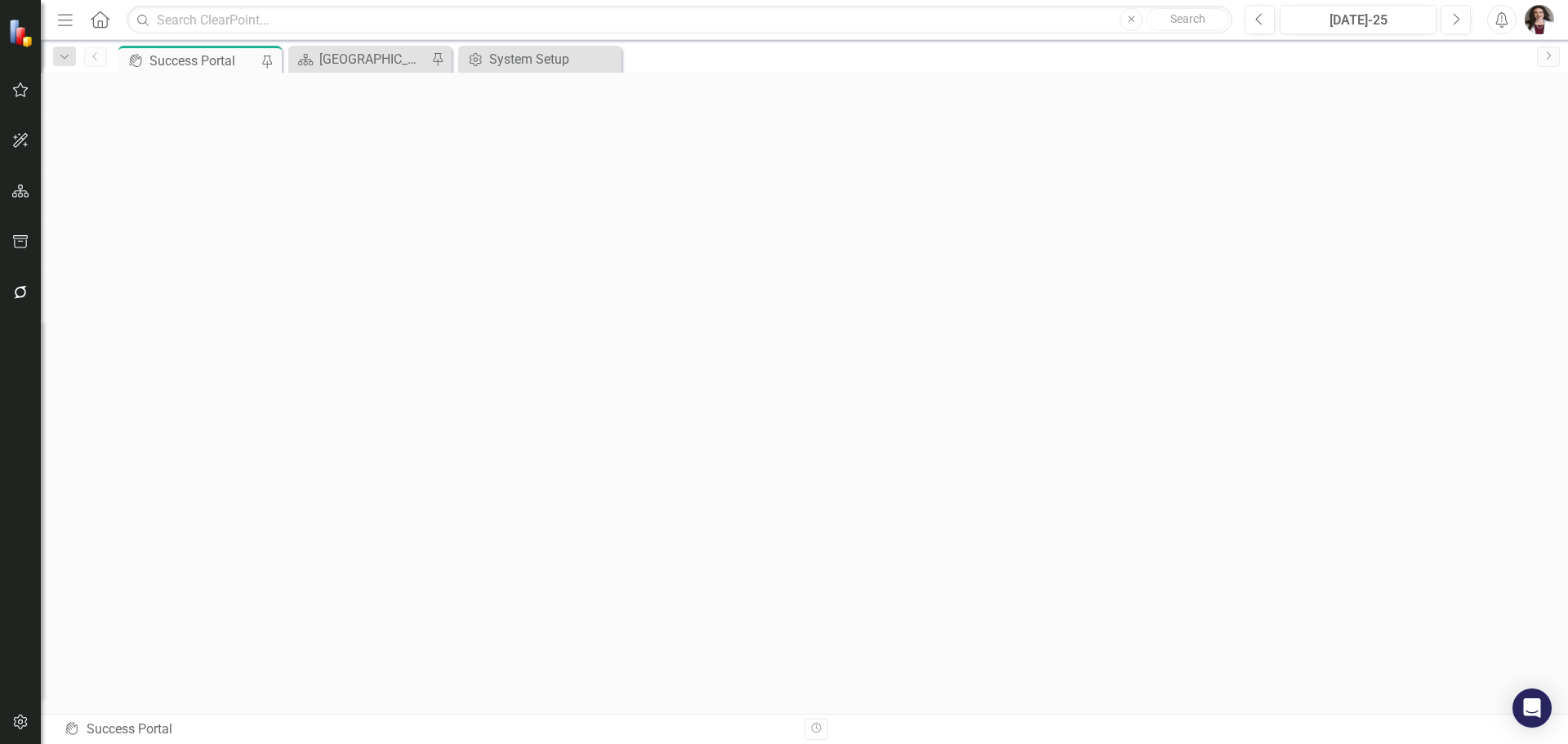
click at [62, 17] on icon "Menu" at bounding box center [65, 19] width 21 height 17
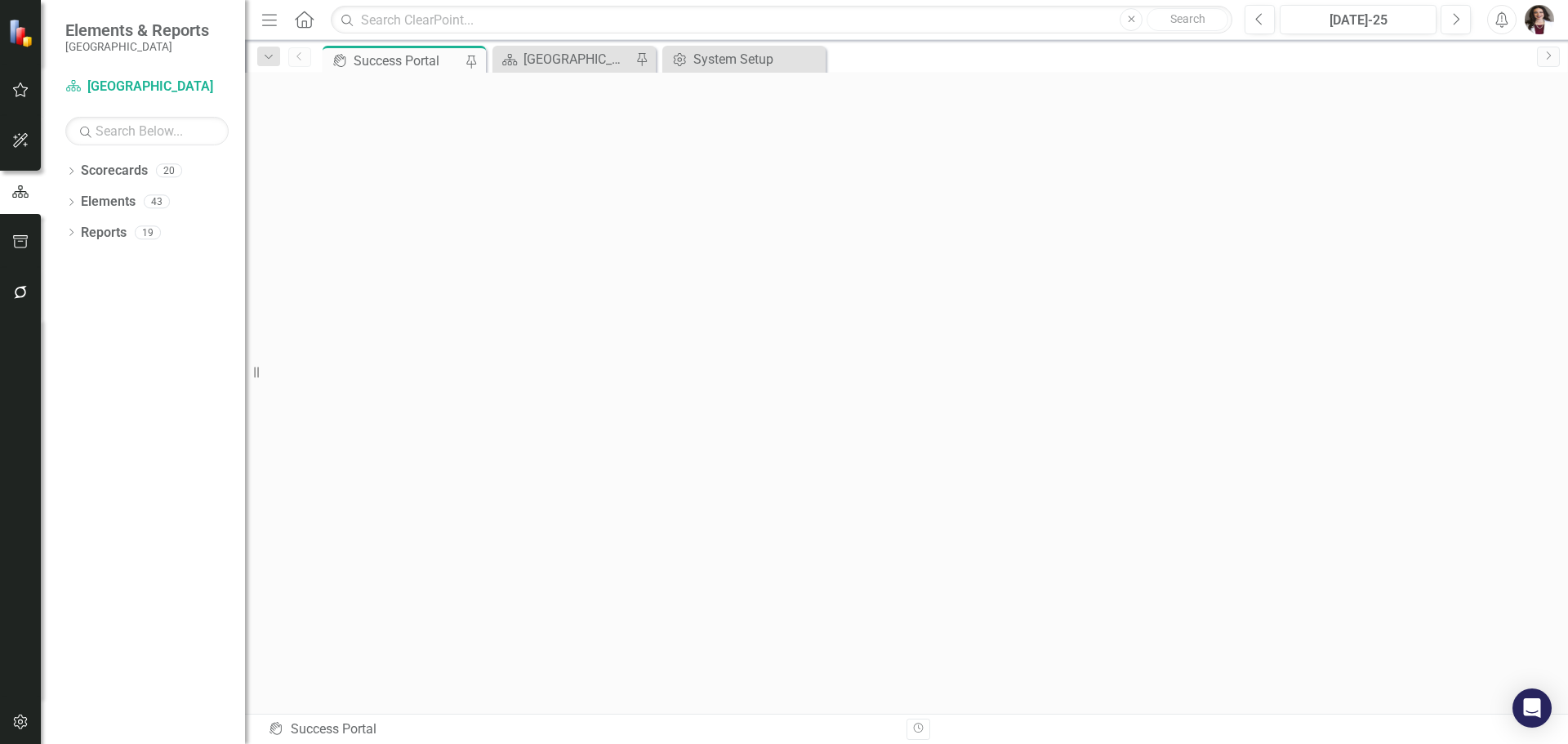
click at [1550, 18] on img "button" at bounding box center [1540, 20] width 30 height 30
click at [1479, 110] on link "Help Support Center" at bounding box center [1489, 113] width 129 height 30
